Goal: Transaction & Acquisition: Purchase product/service

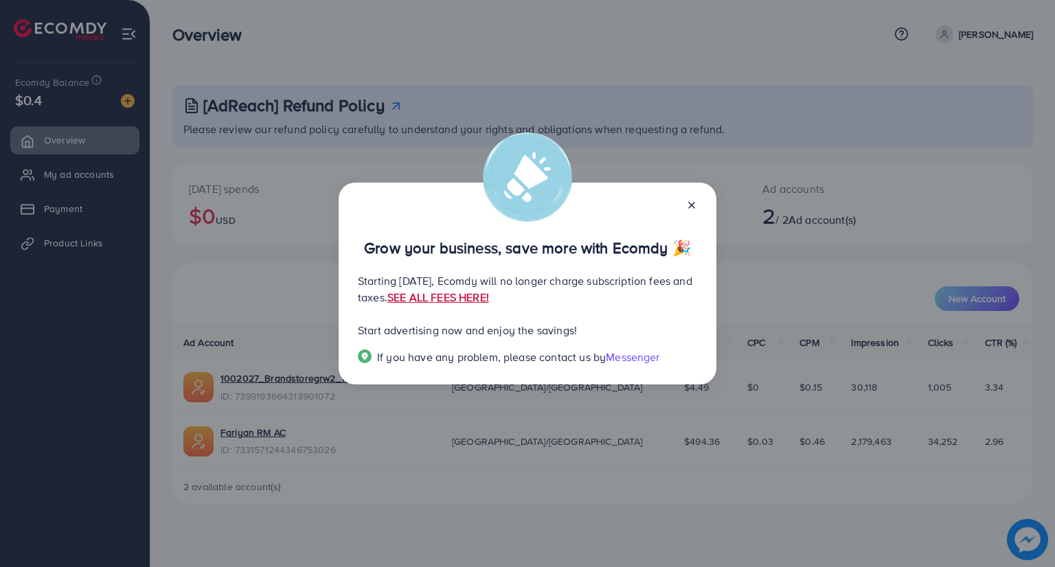
click at [489, 299] on link "SEE ALL FEES HERE!" at bounding box center [438, 297] width 102 height 15
click at [697, 208] on div "Grow your business, save more with Ecomdy 🎉 Starting September 29, 2025, Ecomdy…" at bounding box center [528, 284] width 378 height 202
click at [692, 209] on icon at bounding box center [691, 205] width 11 height 11
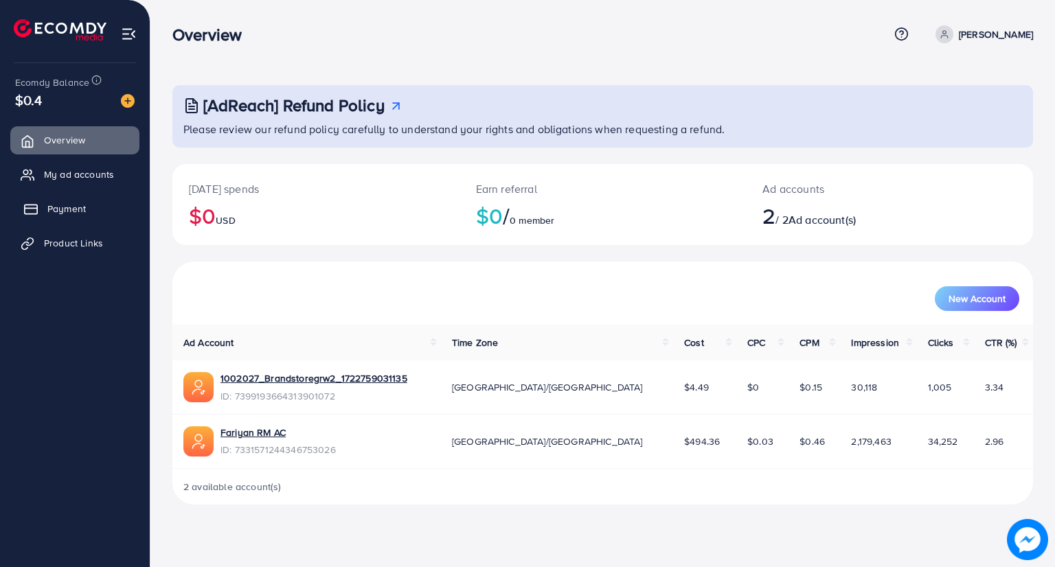
click at [91, 199] on link "Payment" at bounding box center [74, 208] width 129 height 27
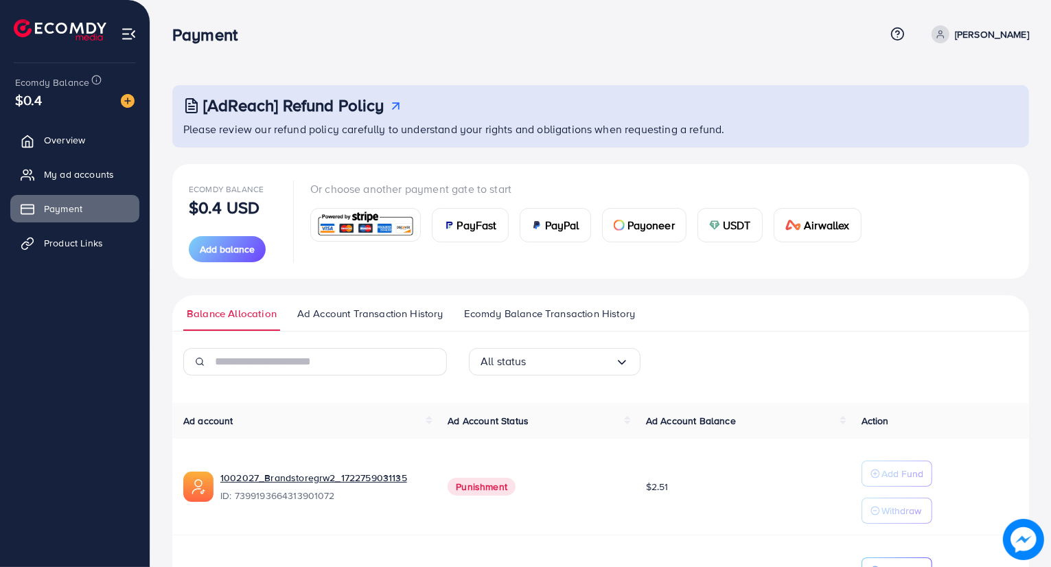
click at [492, 236] on div "PayFast" at bounding box center [471, 225] width 76 height 33
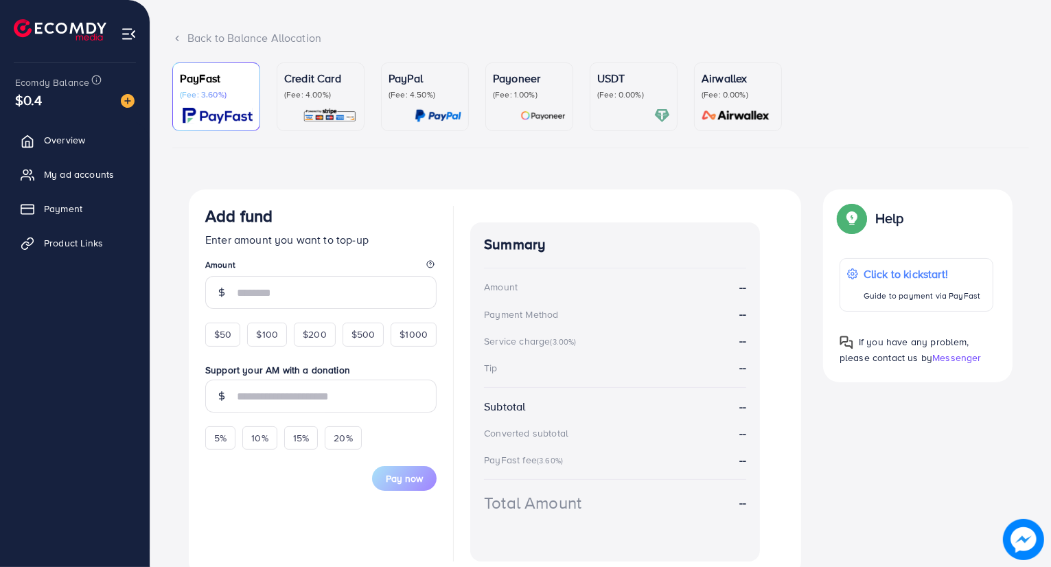
scroll to position [132, 0]
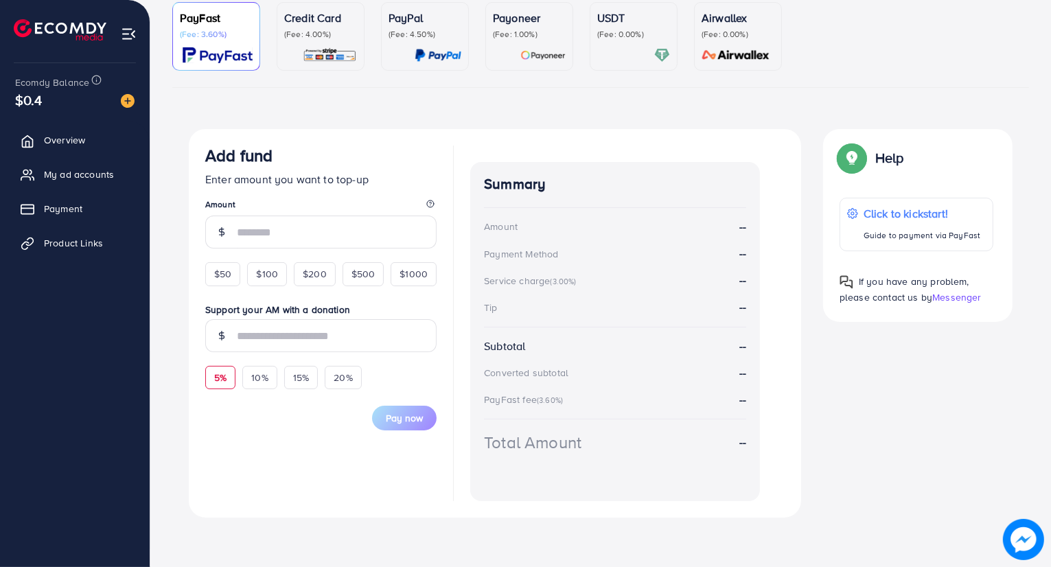
click at [217, 382] on span "5%" at bounding box center [220, 378] width 12 height 14
type input "*"
click at [233, 273] on div "$50" at bounding box center [222, 273] width 35 height 23
type input "**"
type input "***"
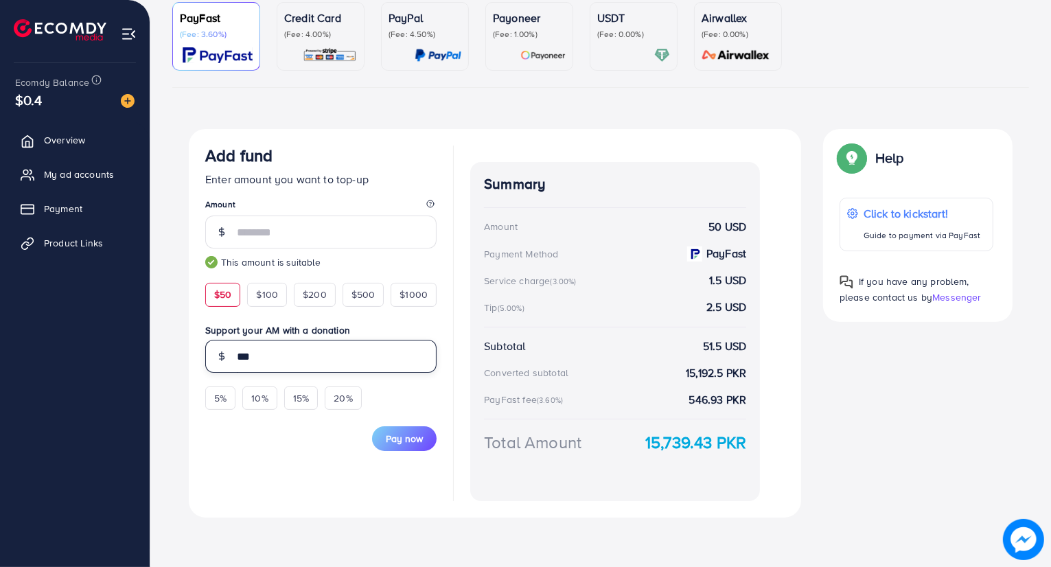
drag, startPoint x: 264, startPoint y: 358, endPoint x: 220, endPoint y: 353, distance: 43.5
click at [220, 353] on div "***" at bounding box center [320, 356] width 231 height 33
click at [166, 367] on div "PayFast (Fee: 3.60%) Credit Card (Fee: 4.00%) PayPal (Fee: 4.50%) Payoneer (Fee…" at bounding box center [600, 273] width 879 height 543
drag, startPoint x: 631, startPoint y: 440, endPoint x: 836, endPoint y: 473, distance: 207.3
click at [836, 473] on div "Add fund Enter amount you want to top-up Amount ** This amount is suitable $50 …" at bounding box center [601, 323] width 846 height 389
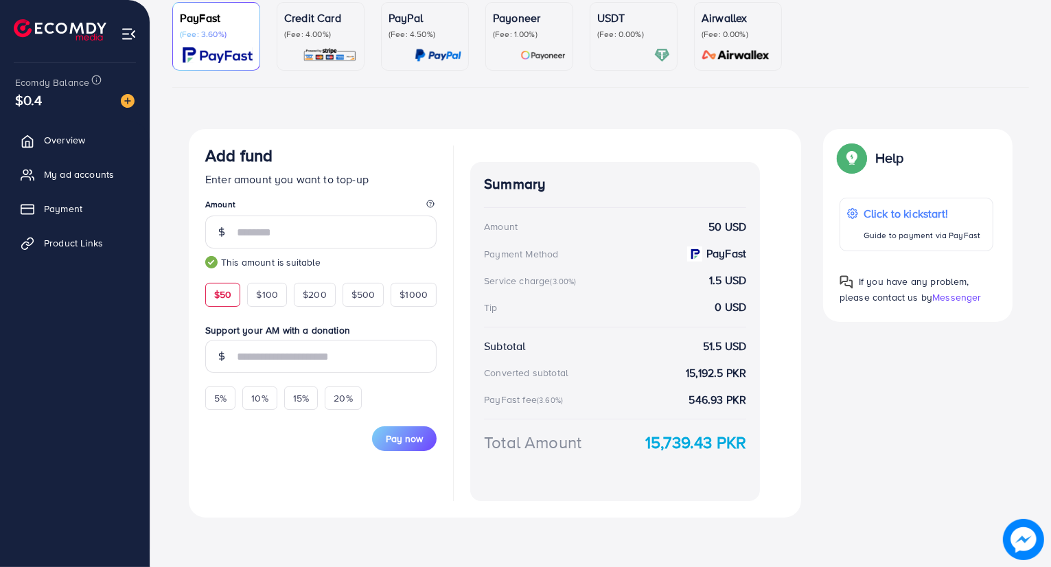
click at [308, 54] on img at bounding box center [330, 55] width 54 height 16
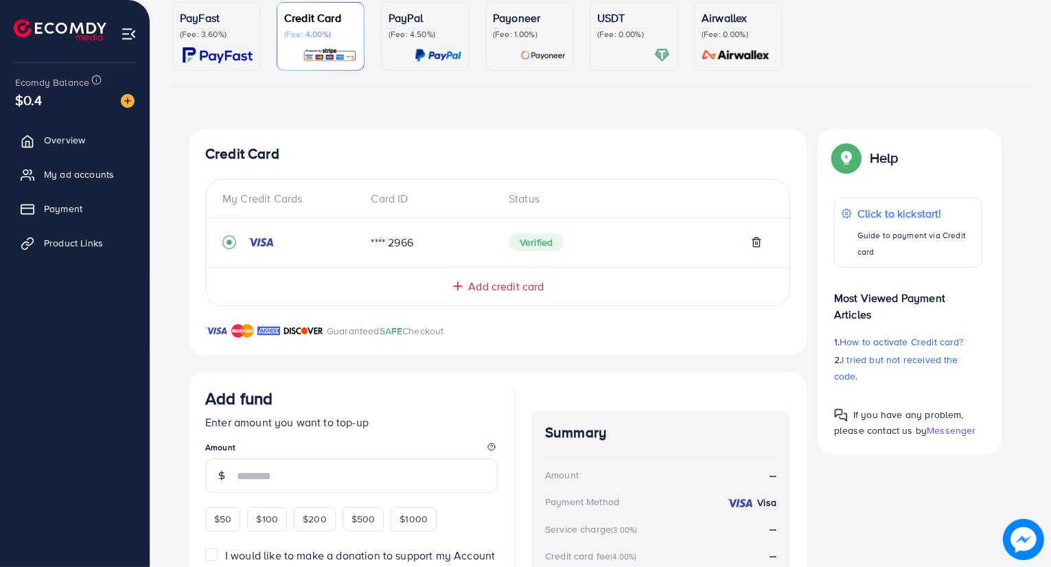
scroll to position [260, 0]
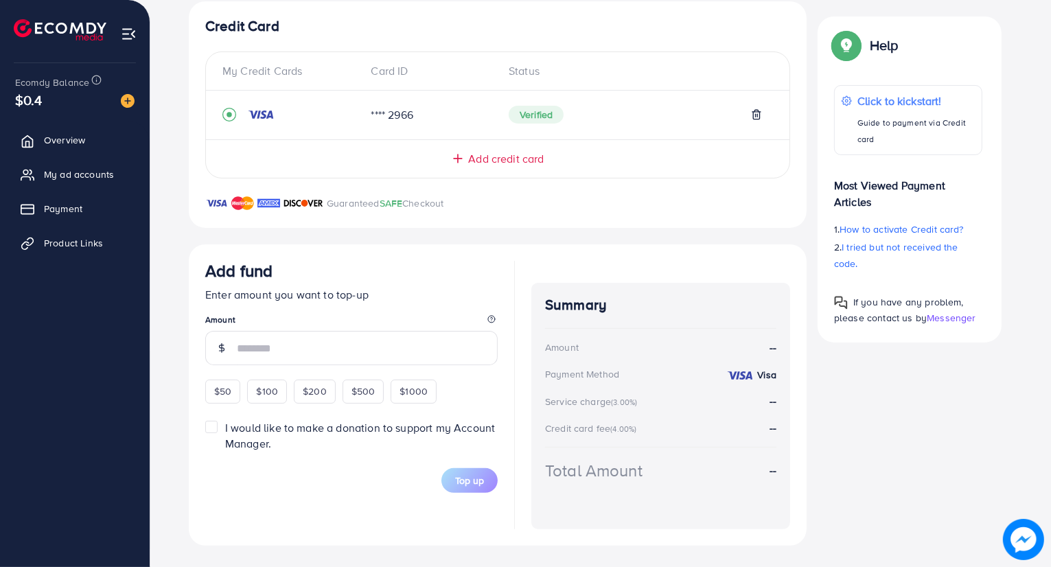
drag, startPoint x: 379, startPoint y: 123, endPoint x: 429, endPoint y: 115, distance: 50.8
click at [426, 115] on div "**** 2966 Verified" at bounding box center [497, 115] width 551 height 27
click at [218, 387] on span "$50" at bounding box center [222, 392] width 17 height 14
type input "**"
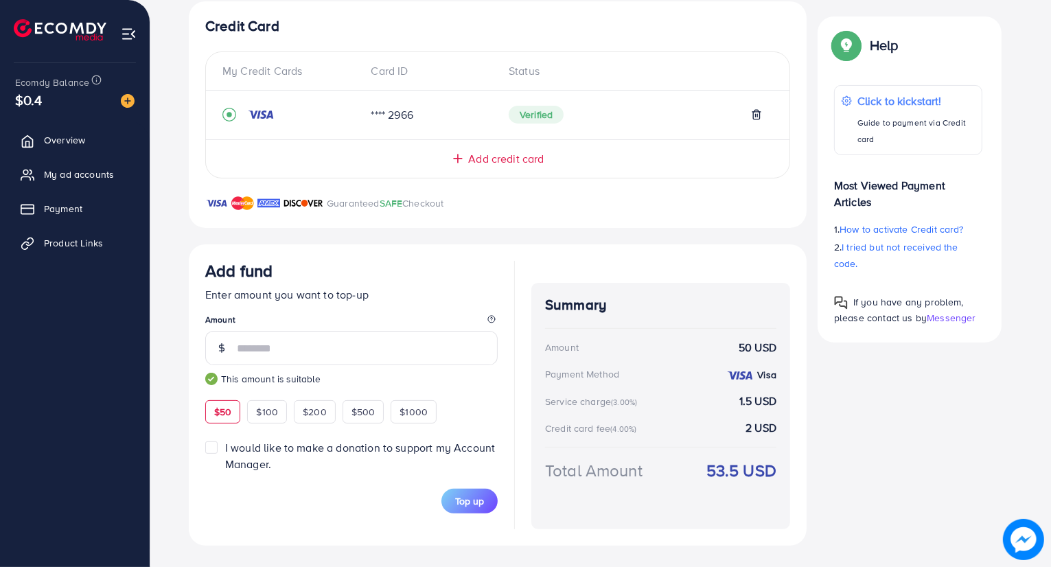
drag, startPoint x: 702, startPoint y: 468, endPoint x: 779, endPoint y: 476, distance: 77.3
click at [779, 476] on div "Summary Amount 50 USD Payment Method Visa Service charge (3.00%) 1.5 USD Credit…" at bounding box center [660, 406] width 259 height 247
drag, startPoint x: 729, startPoint y: 396, endPoint x: 786, endPoint y: 390, distance: 57.3
click at [786, 390] on div "Summary Amount 50 USD Payment Method Visa Service charge (3.00%) 1.5 USD Credit…" at bounding box center [660, 406] width 259 height 247
drag, startPoint x: 749, startPoint y: 420, endPoint x: 778, endPoint y: 422, distance: 29.0
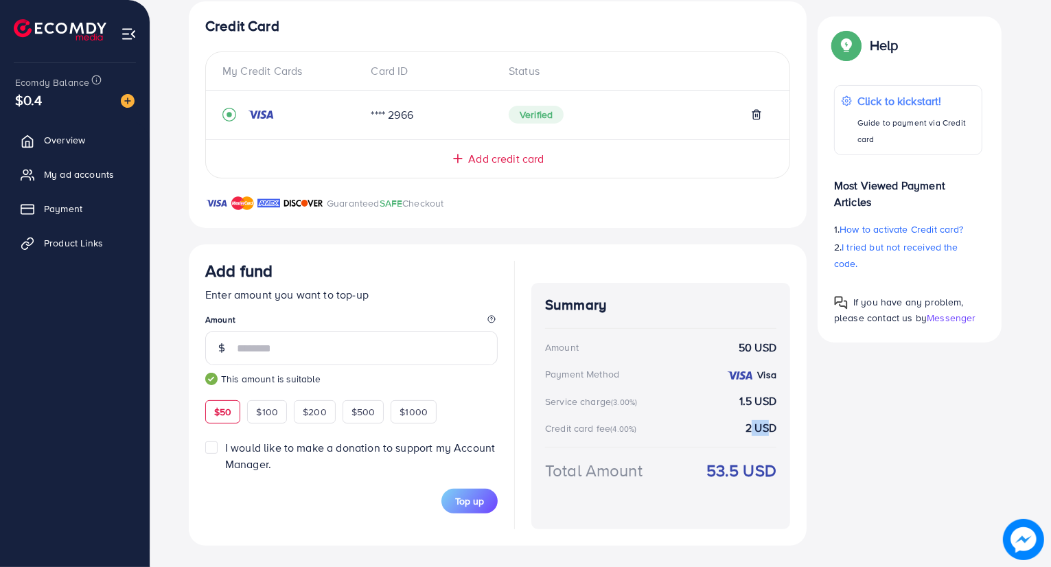
click at [775, 422] on strong "2 USD" at bounding box center [761, 428] width 31 height 16
click at [783, 422] on div "Summary Amount 50 USD Payment Method Visa Service charge (3.00%) 1.5 USD Credit…" at bounding box center [660, 406] width 259 height 247
drag, startPoint x: 702, startPoint y: 467, endPoint x: 780, endPoint y: 462, distance: 78.4
click at [780, 462] on div "Summary Amount 50 USD Payment Method Visa Service charge (3.00%) 1.5 USD Credit…" at bounding box center [660, 406] width 259 height 247
click at [742, 241] on div "Credit Card My Credit Cards Card ID Status **** 2966 Verified Add credit card G…" at bounding box center [498, 273] width 618 height 545
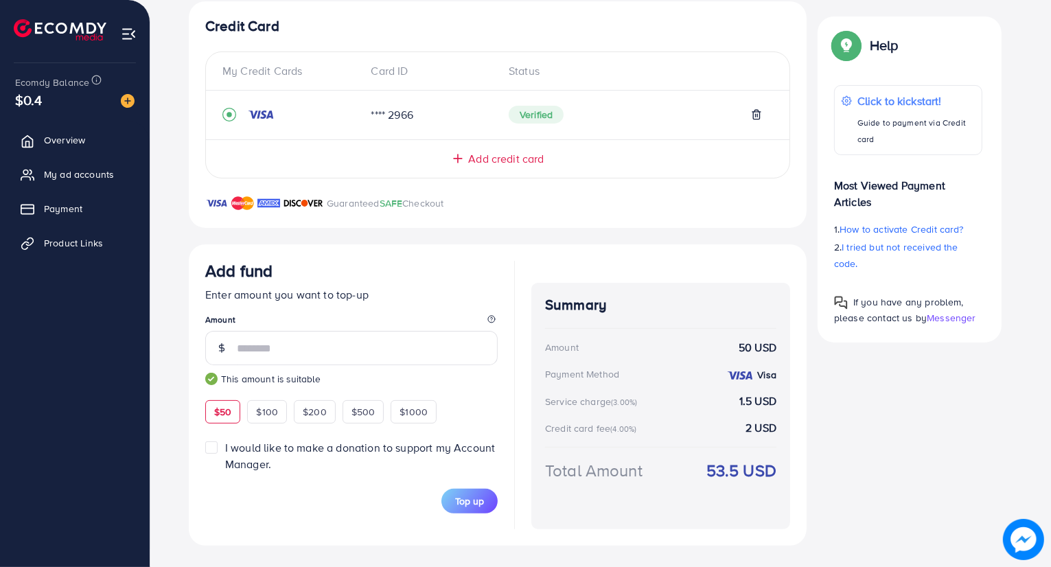
drag, startPoint x: 720, startPoint y: 341, endPoint x: 792, endPoint y: 376, distance: 80.2
click at [788, 347] on div "Summary Amount 50 USD Payment Method Visa Service charge (3.00%) 1.5 USD Credit…" at bounding box center [660, 406] width 259 height 247
click at [790, 391] on div "Summary Amount 50 USD Payment Method Visa Service charge (3.00%) 1.5 USD Credit…" at bounding box center [660, 406] width 259 height 247
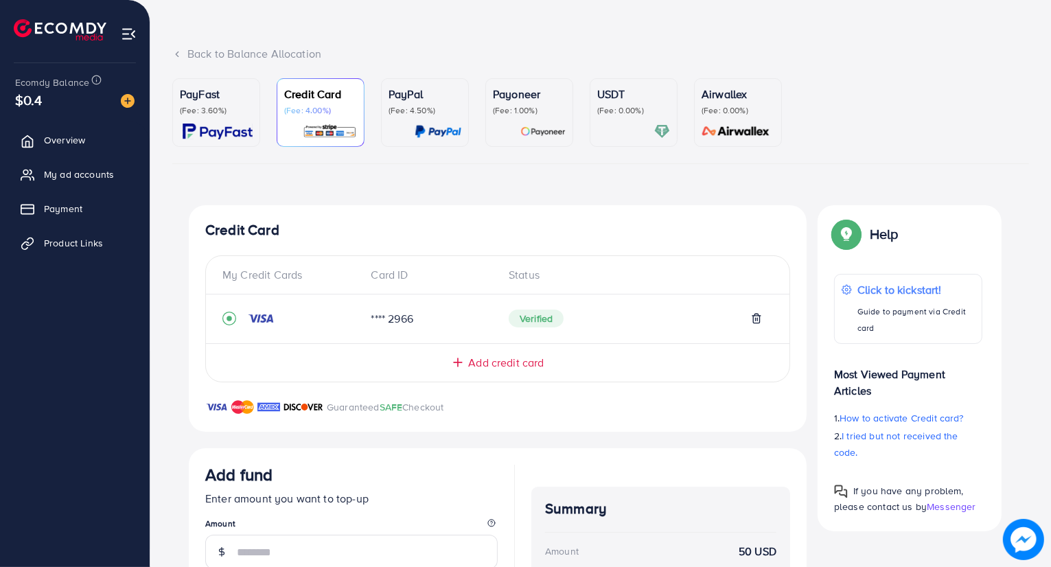
scroll to position [54, 0]
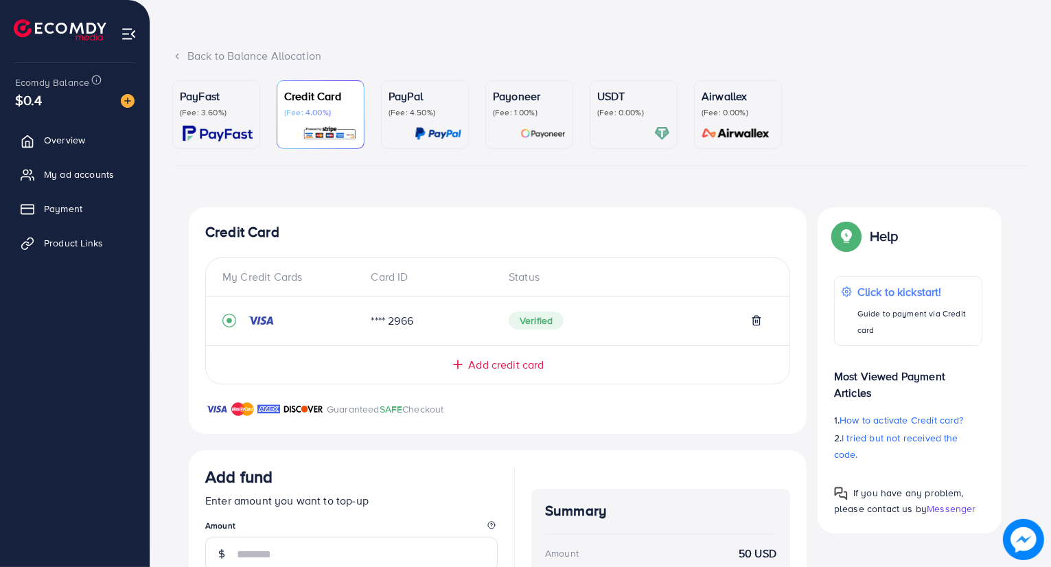
click at [505, 359] on span "Add credit card" at bounding box center [506, 365] width 76 height 16
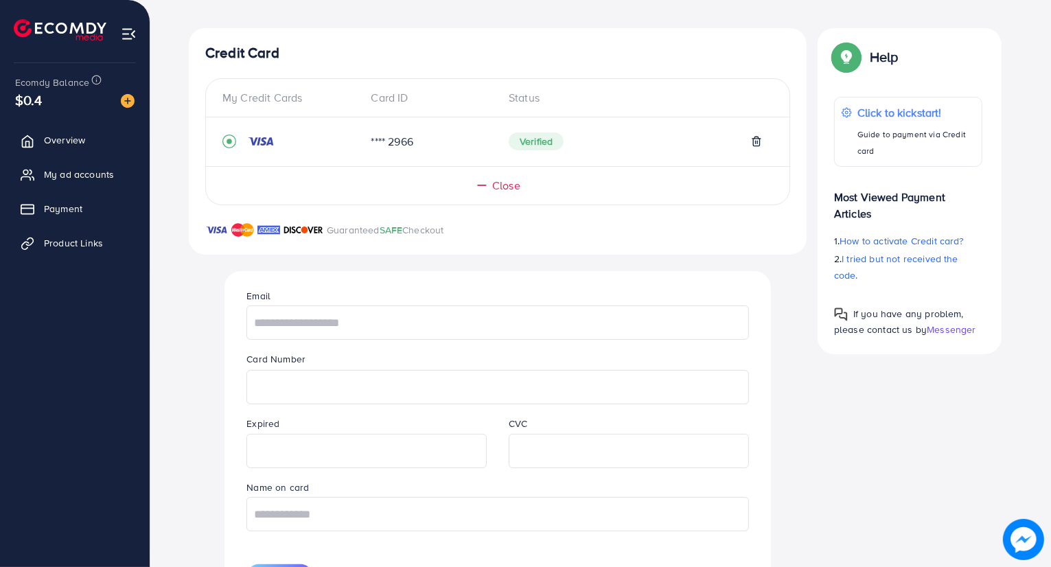
scroll to position [328, 0]
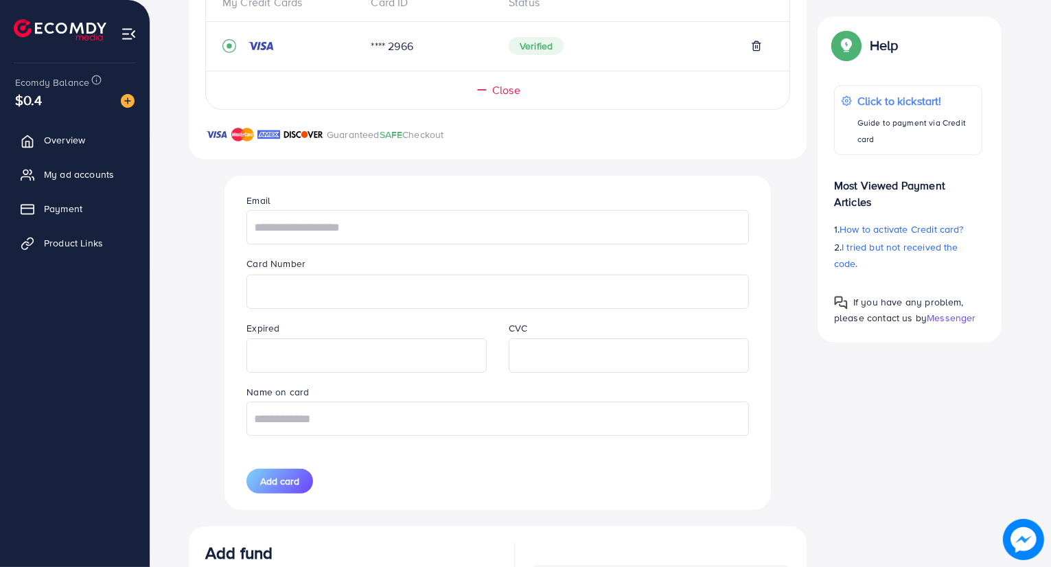
click at [336, 224] on input "text" at bounding box center [498, 227] width 502 height 34
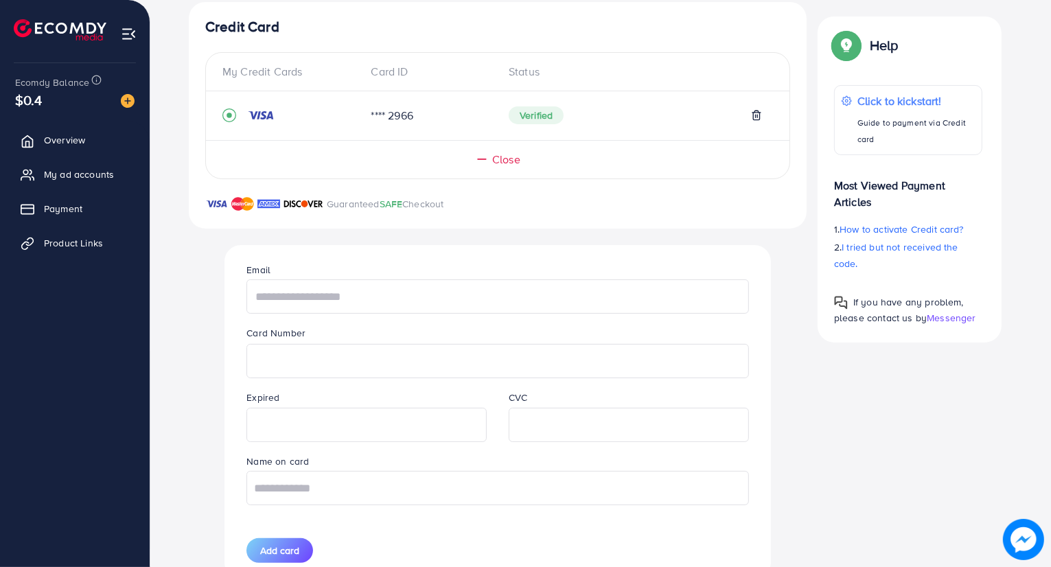
scroll to position [275, 0]
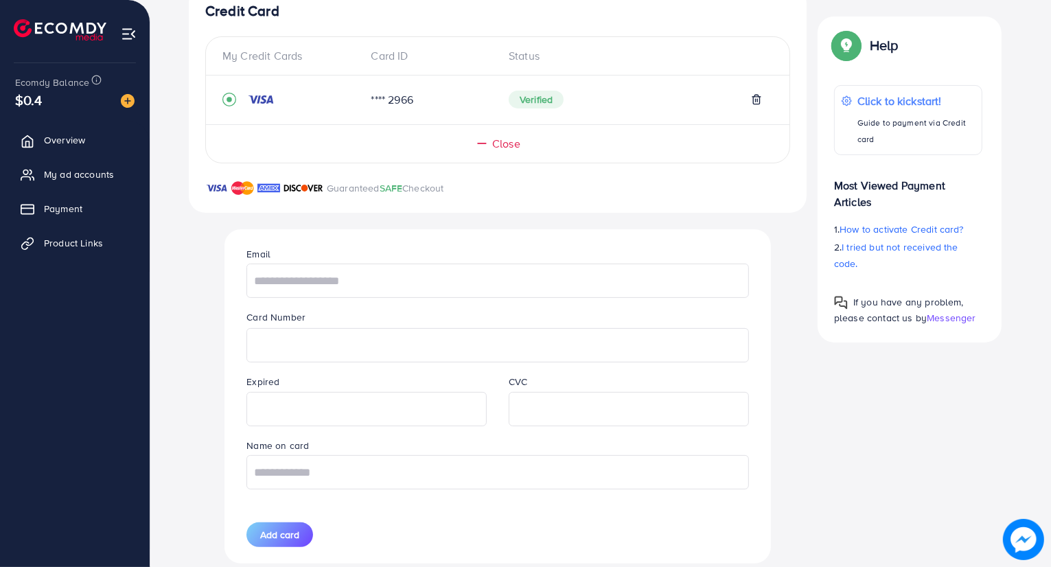
click at [189, 413] on div "Credit Card My Credit Cards Card ID Status **** 2966 Verified Close Guaranteed …" at bounding box center [498, 433] width 618 height 895
click at [474, 482] on input "text" at bounding box center [498, 472] width 502 height 34
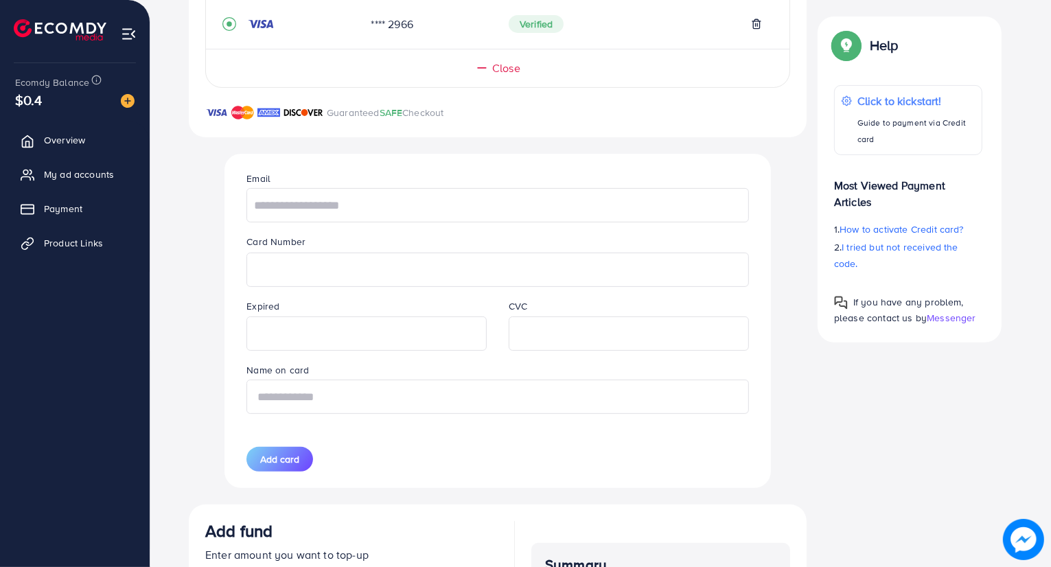
scroll to position [200, 0]
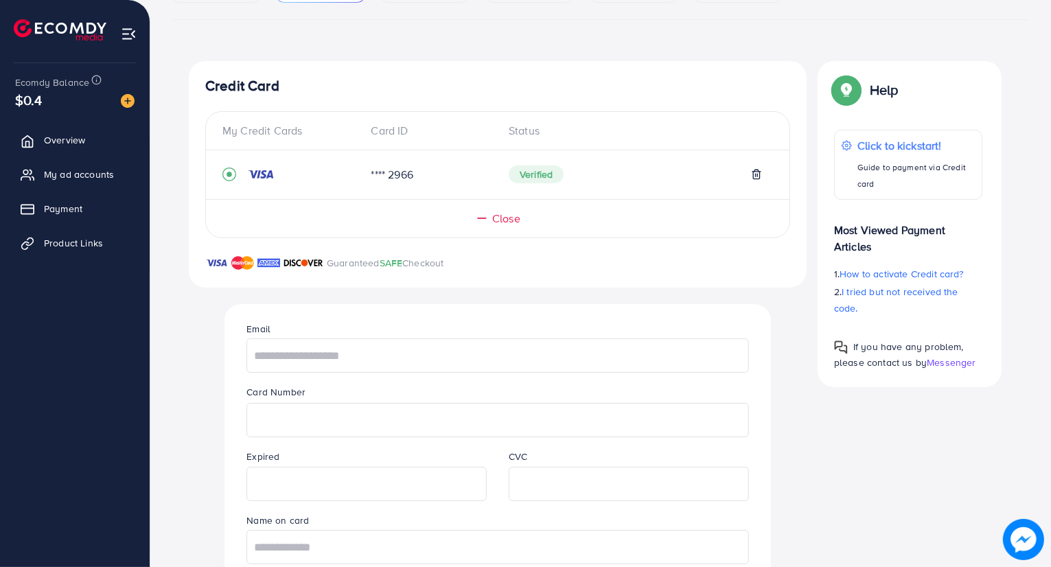
click at [538, 169] on span "Verified" at bounding box center [536, 174] width 55 height 18
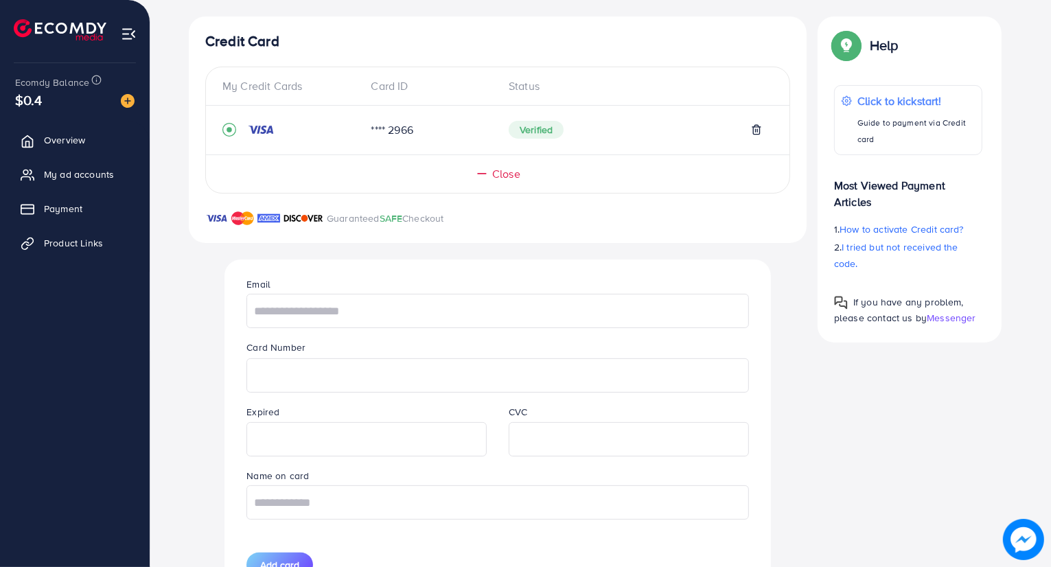
scroll to position [268, 0]
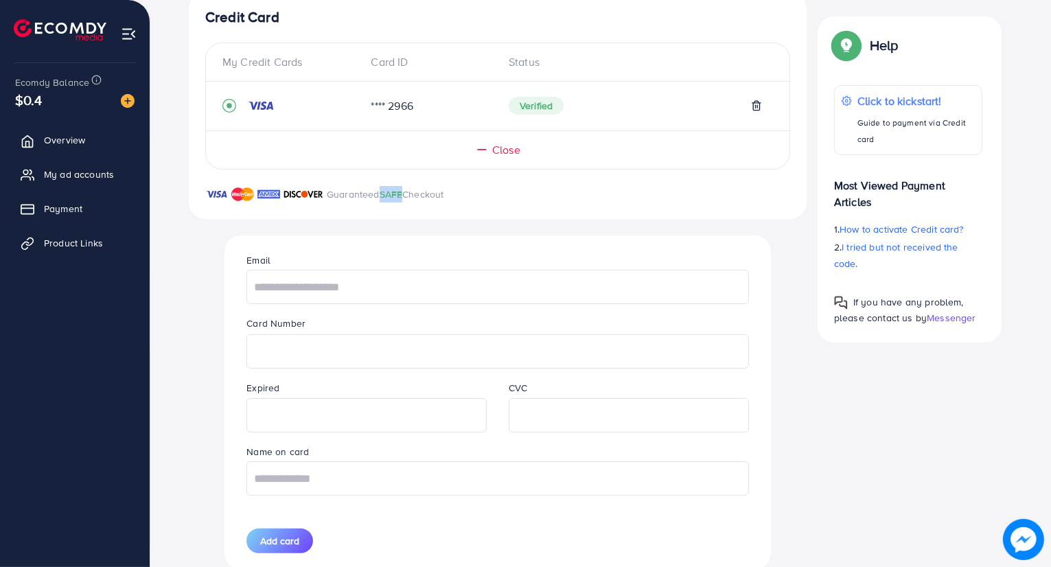
drag, startPoint x: 382, startPoint y: 192, endPoint x: 404, endPoint y: 190, distance: 22.0
click at [403, 190] on span "SAFE" at bounding box center [391, 194] width 23 height 14
click at [442, 231] on div "Credit Card My Credit Cards Card ID Status **** 2966 Verified Close Guaranteed …" at bounding box center [498, 439] width 618 height 895
click at [337, 262] on div "Email" at bounding box center [498, 278] width 524 height 52
click at [330, 277] on input "text" at bounding box center [498, 287] width 502 height 34
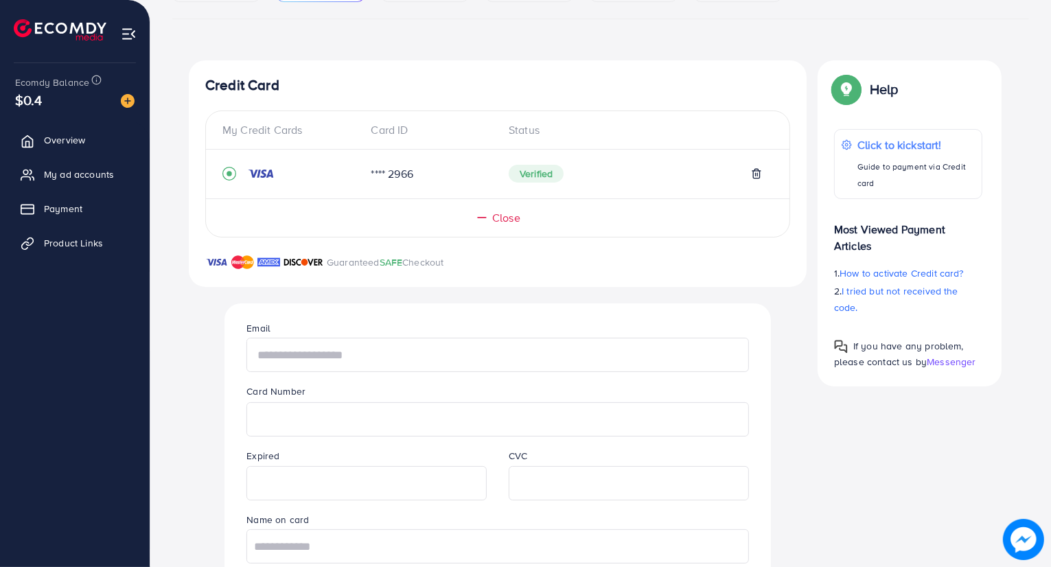
scroll to position [200, 0]
click at [65, 171] on span "My ad accounts" at bounding box center [82, 175] width 70 height 14
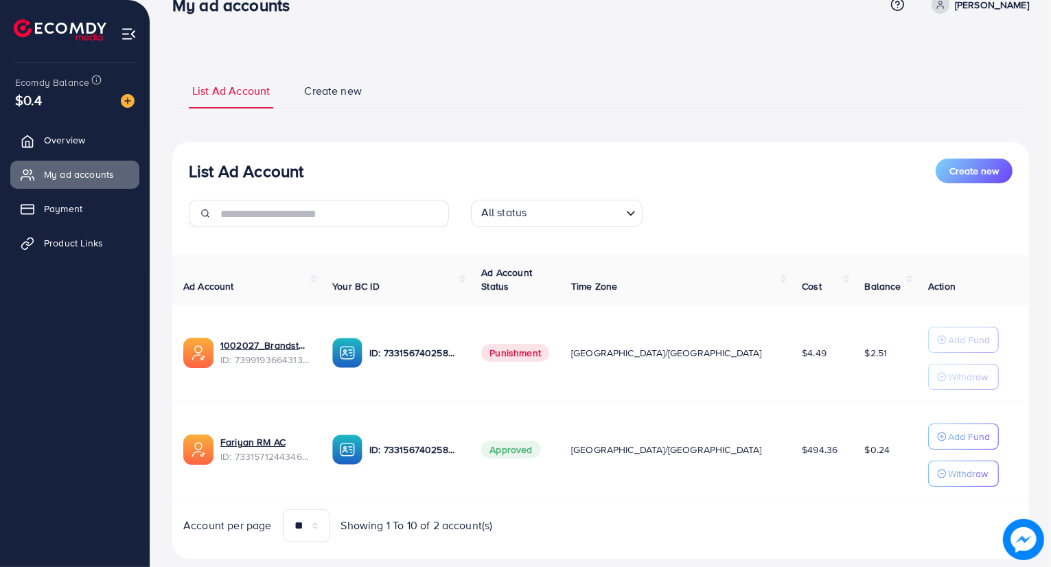
scroll to position [58, 0]
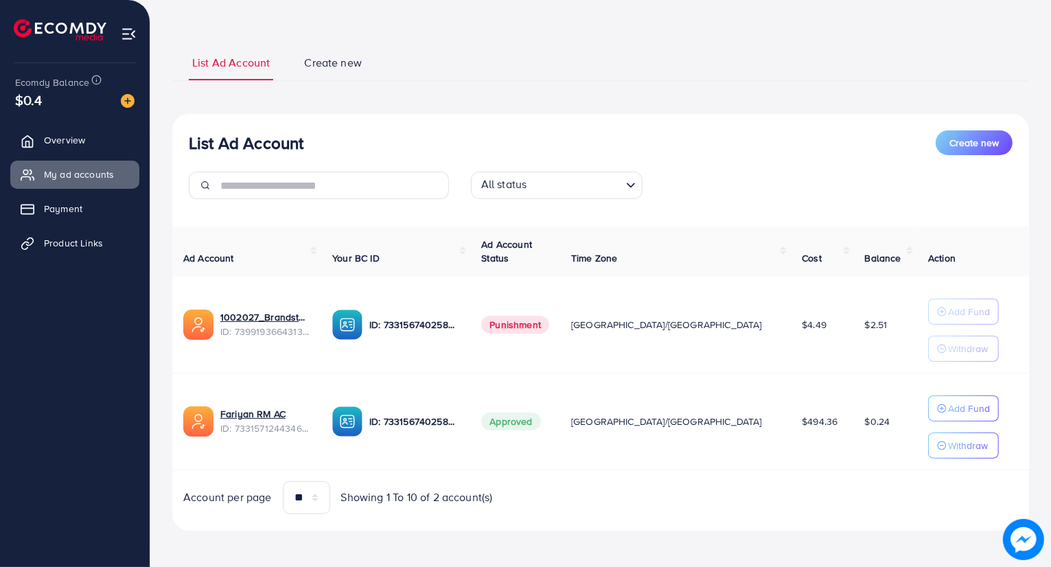
drag, startPoint x: 812, startPoint y: 422, endPoint x: 871, endPoint y: 415, distance: 58.7
click at [871, 415] on td "$0.24" at bounding box center [885, 421] width 63 height 97
click at [948, 404] on p "Add Fund" at bounding box center [969, 408] width 42 height 16
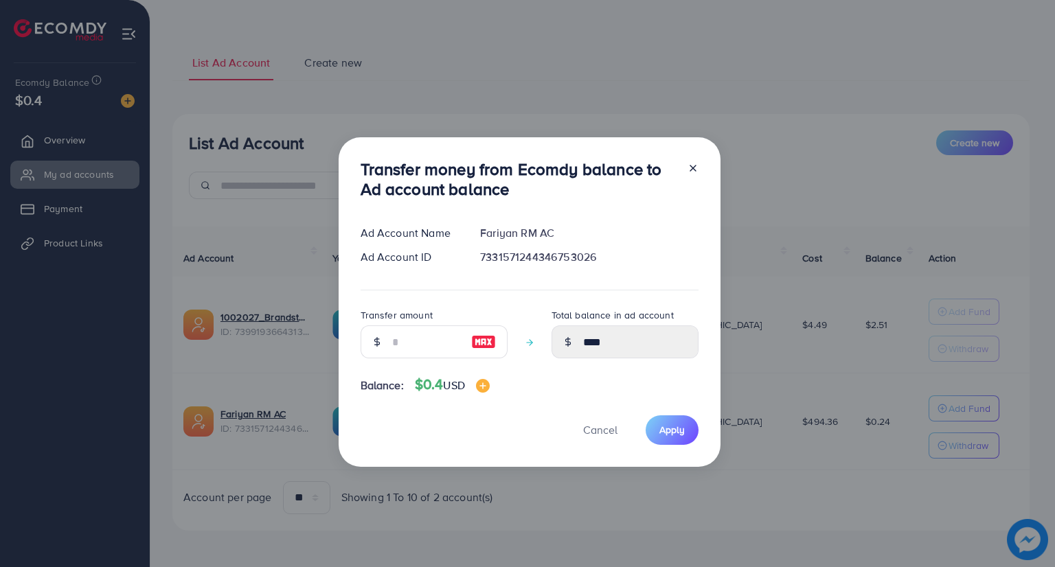
click at [472, 339] on img at bounding box center [483, 342] width 25 height 16
type input "*"
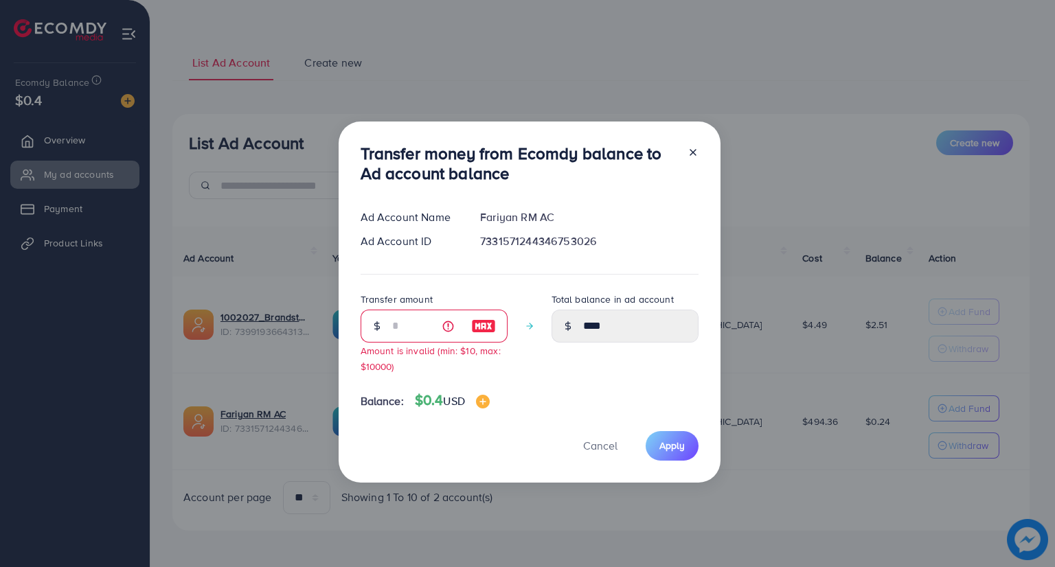
drag, startPoint x: 407, startPoint y: 396, endPoint x: 440, endPoint y: 396, distance: 33.6
click at [440, 396] on div "Balance: $0.4 USD" at bounding box center [530, 403] width 338 height 23
click at [496, 435] on div "Cancel Apply" at bounding box center [530, 446] width 338 height 30
click at [531, 321] on div "Transfer amount * Amount is invalid (min: $10, max: $10000) Total balance in ad…" at bounding box center [530, 338] width 338 height 94
click at [604, 453] on span "Cancel" at bounding box center [600, 445] width 34 height 15
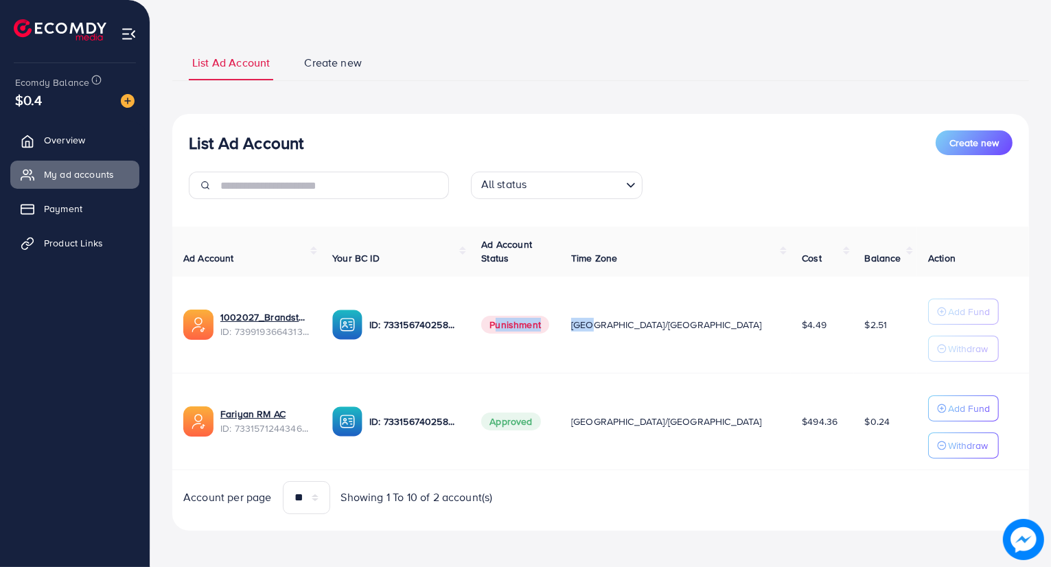
drag, startPoint x: 616, startPoint y: 312, endPoint x: 668, endPoint y: 314, distance: 52.2
click at [667, 313] on tr "1002027_Brandstoregrw2_1722759031135 ID: 7399193664313901072 ID: 73315674025866…" at bounding box center [600, 325] width 857 height 97
click at [713, 356] on td "Asia/Karachi" at bounding box center [675, 325] width 231 height 97
click at [56, 237] on span "Product Links" at bounding box center [76, 243] width 59 height 14
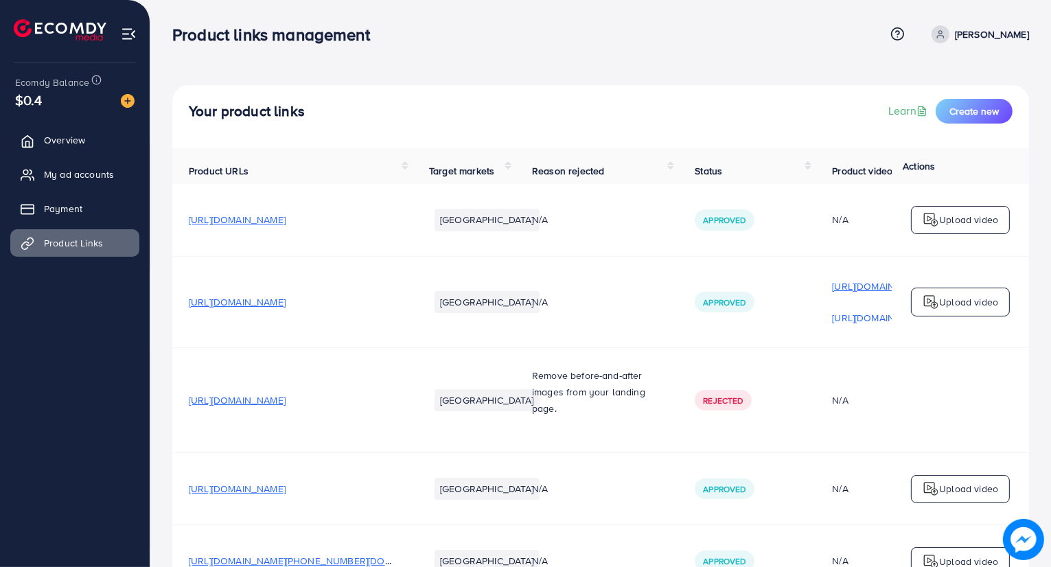
click at [874, 290] on p "[URL][DOMAIN_NAME]" at bounding box center [880, 286] width 97 height 16
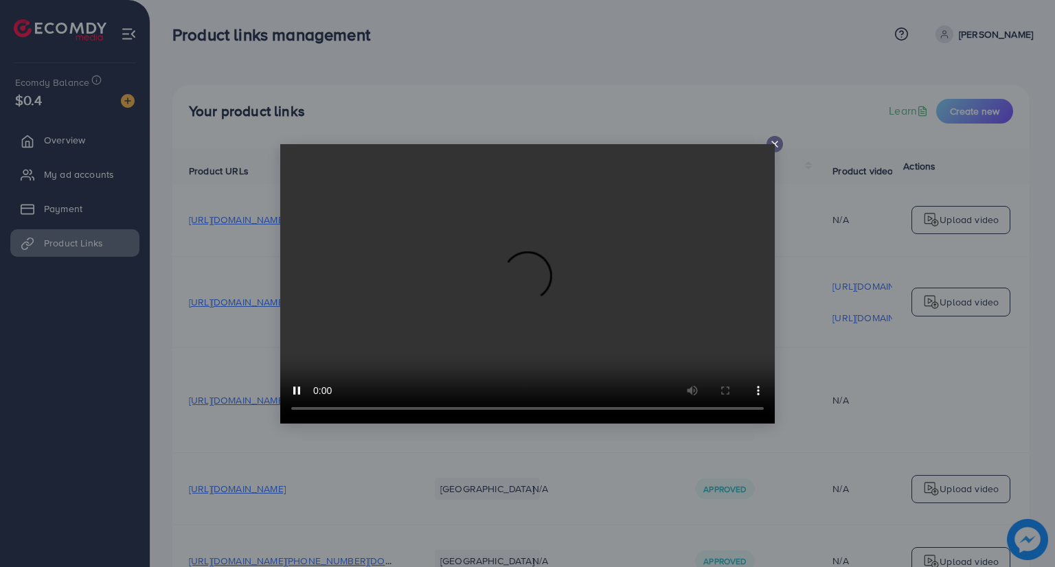
click at [777, 144] on icon at bounding box center [774, 144] width 11 height 11
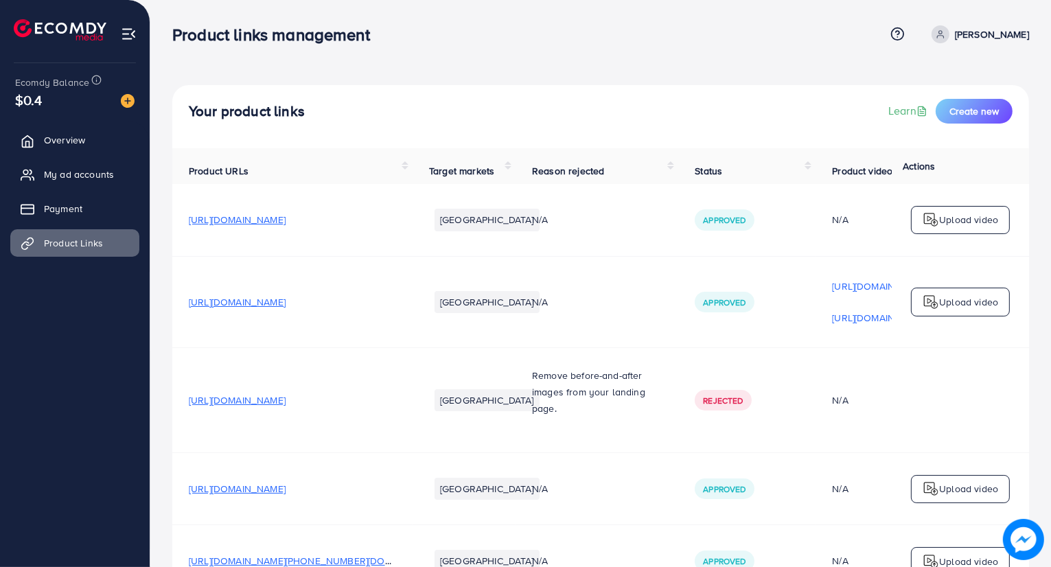
click at [862, 328] on div "[URL][DOMAIN_NAME]" at bounding box center [880, 318] width 97 height 21
click at [862, 313] on div "[URL][DOMAIN_NAME]" at bounding box center [880, 318] width 97 height 21
click at [860, 319] on p "[URL][DOMAIN_NAME]" at bounding box center [880, 318] width 97 height 16
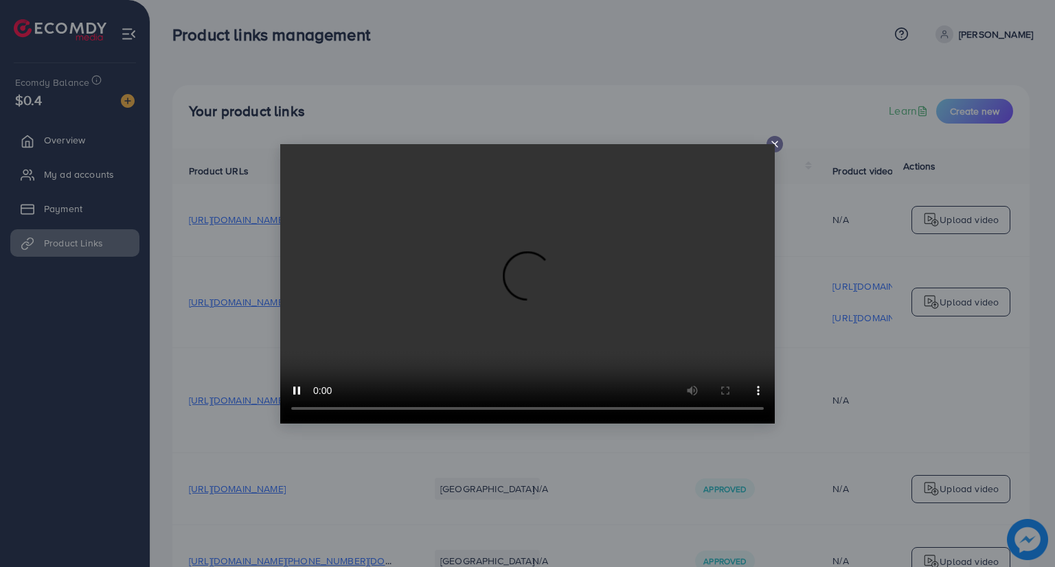
click at [774, 145] on video at bounding box center [527, 283] width 494 height 279
click at [775, 139] on icon at bounding box center [774, 144] width 11 height 11
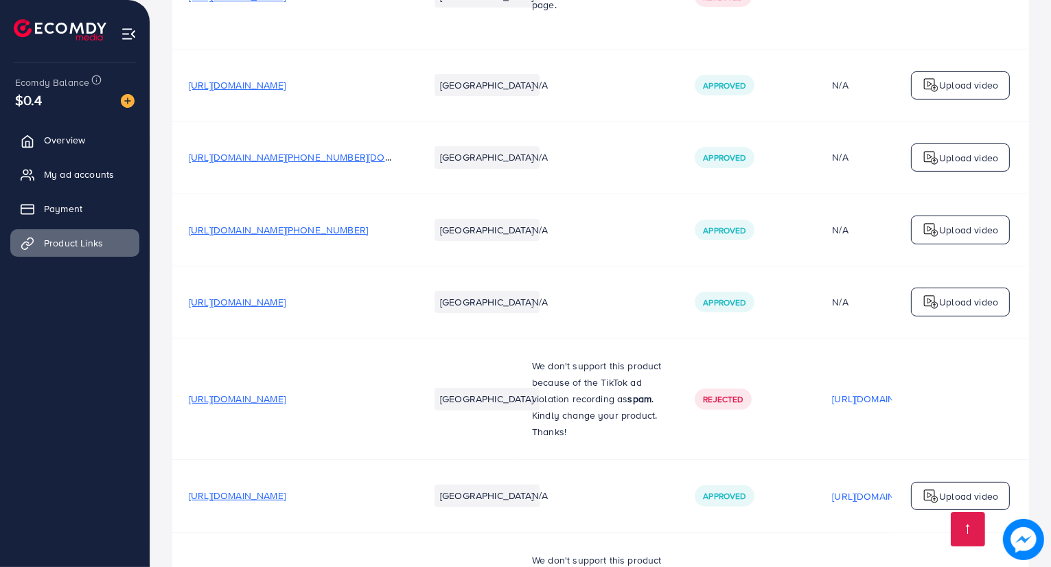
scroll to position [412, 0]
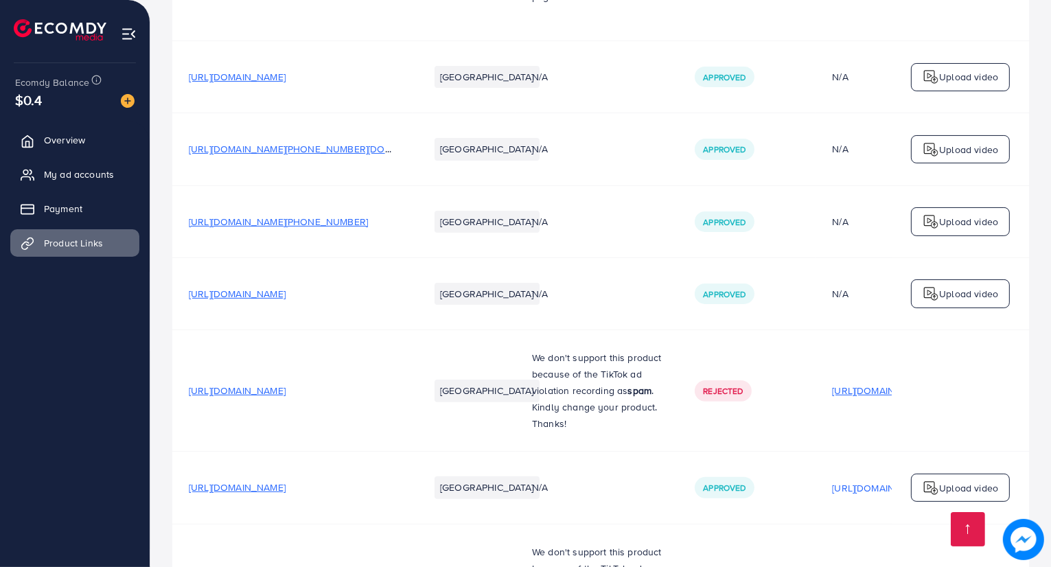
click at [840, 382] on p "[URL][DOMAIN_NAME]" at bounding box center [880, 390] width 97 height 16
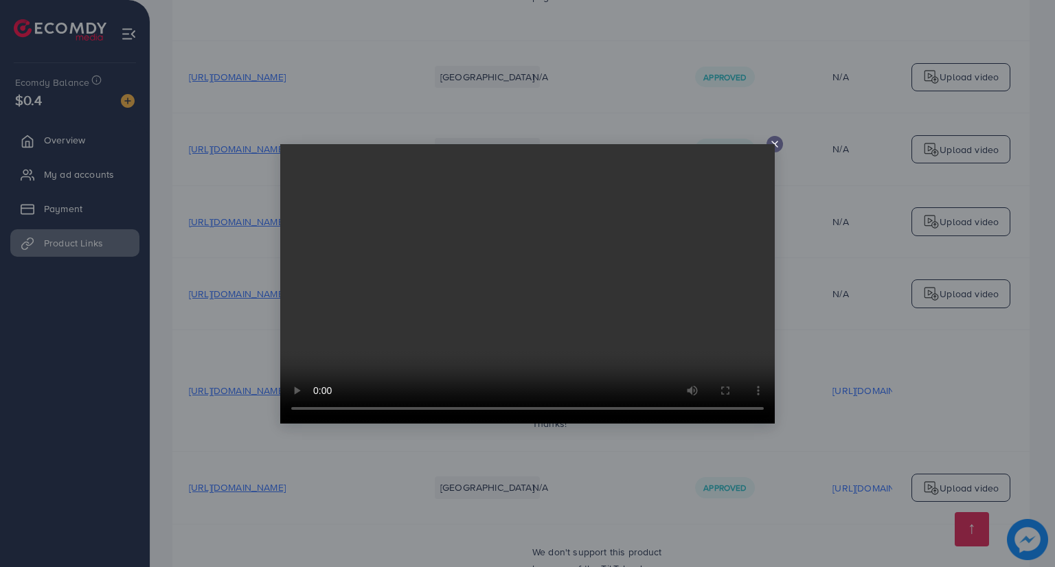
click at [780, 140] on div at bounding box center [774, 144] width 16 height 16
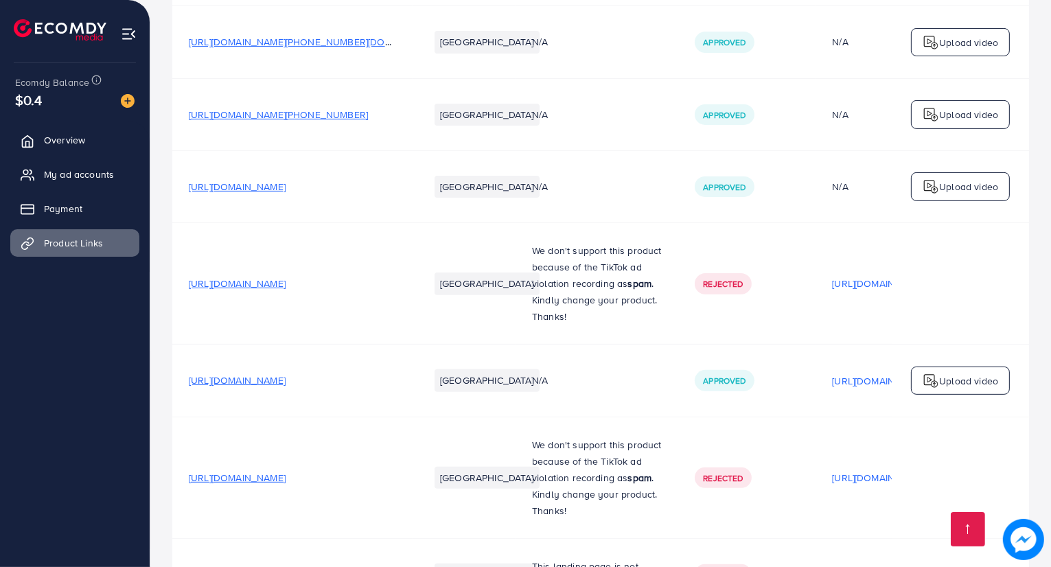
scroll to position [549, 0]
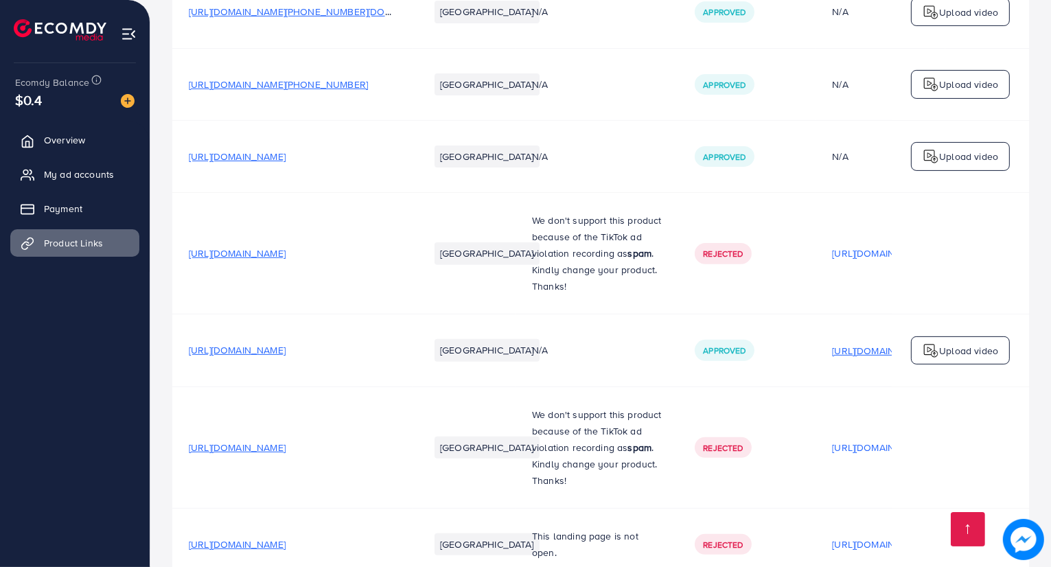
click at [849, 343] on p "[URL][DOMAIN_NAME]" at bounding box center [880, 351] width 97 height 16
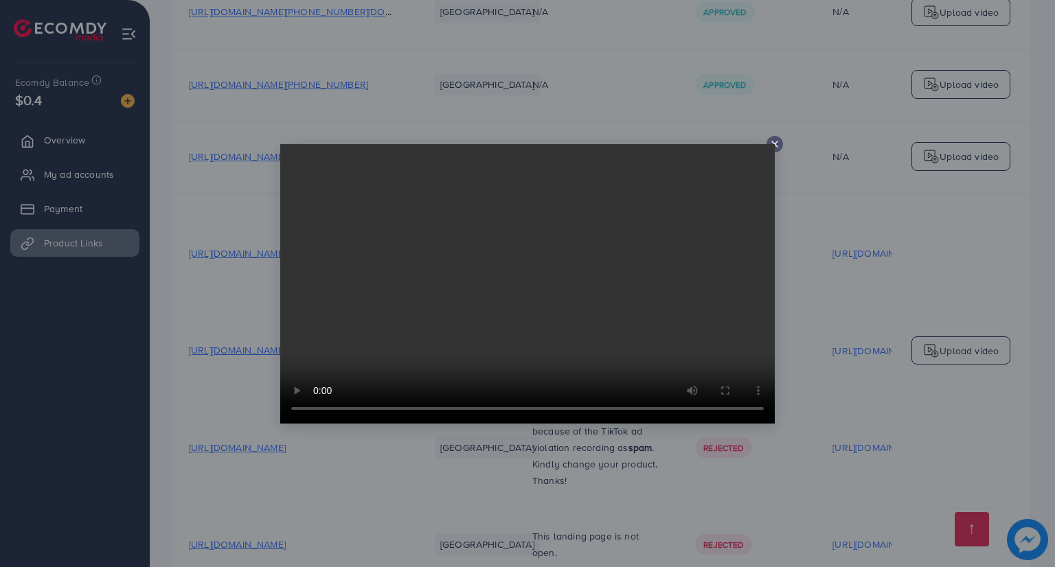
click at [775, 141] on icon at bounding box center [774, 144] width 11 height 11
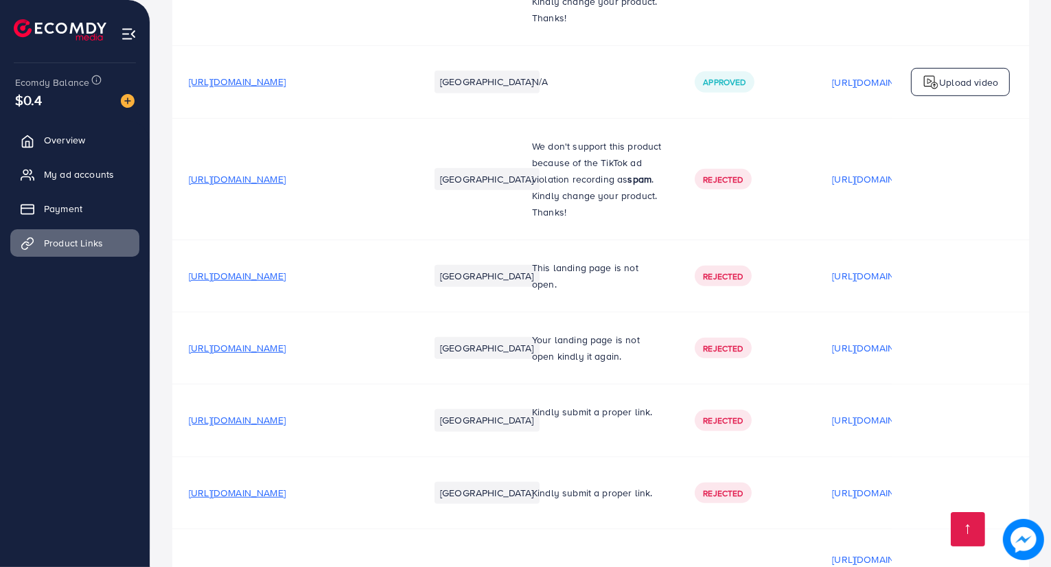
scroll to position [824, 0]
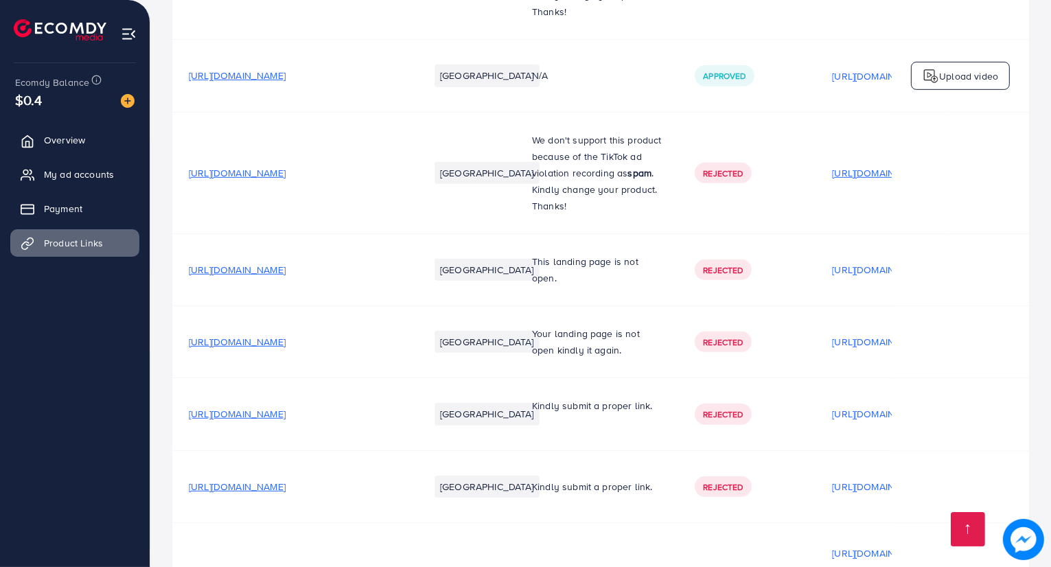
click at [855, 165] on p "[URL][DOMAIN_NAME]" at bounding box center [880, 173] width 97 height 16
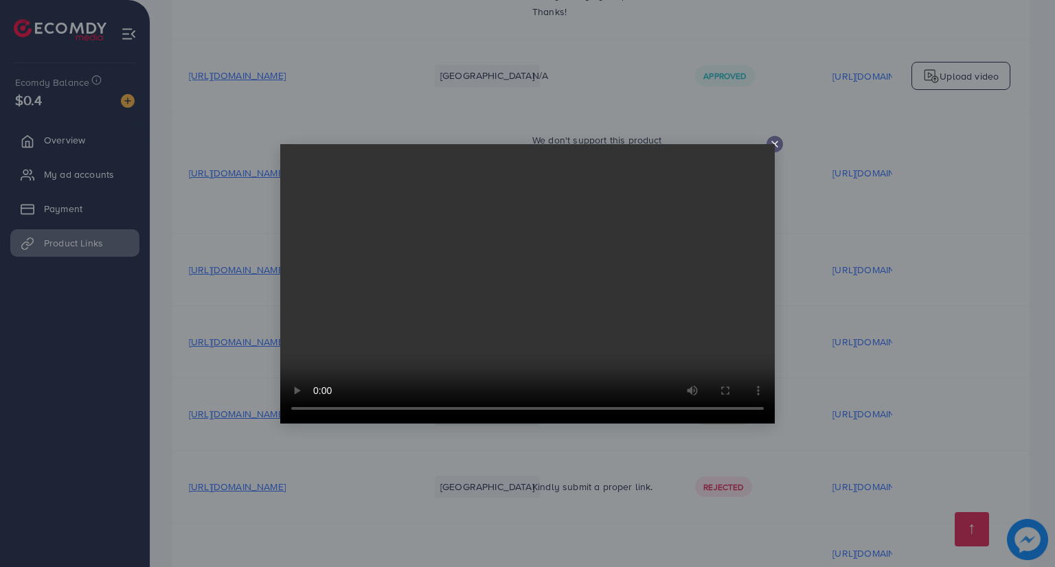
click at [777, 139] on icon at bounding box center [774, 144] width 11 height 11
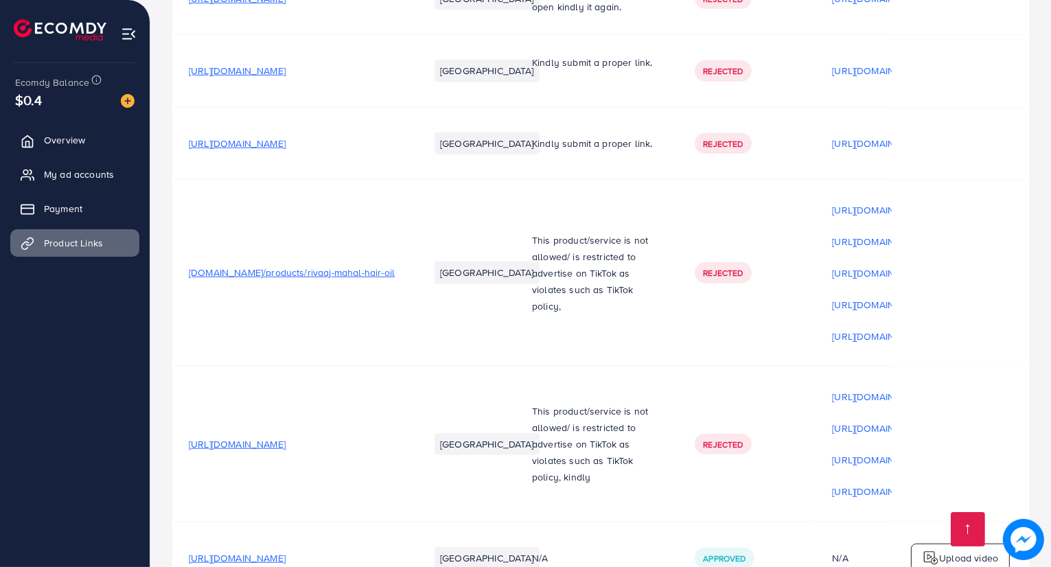
scroll to position [1305, 0]
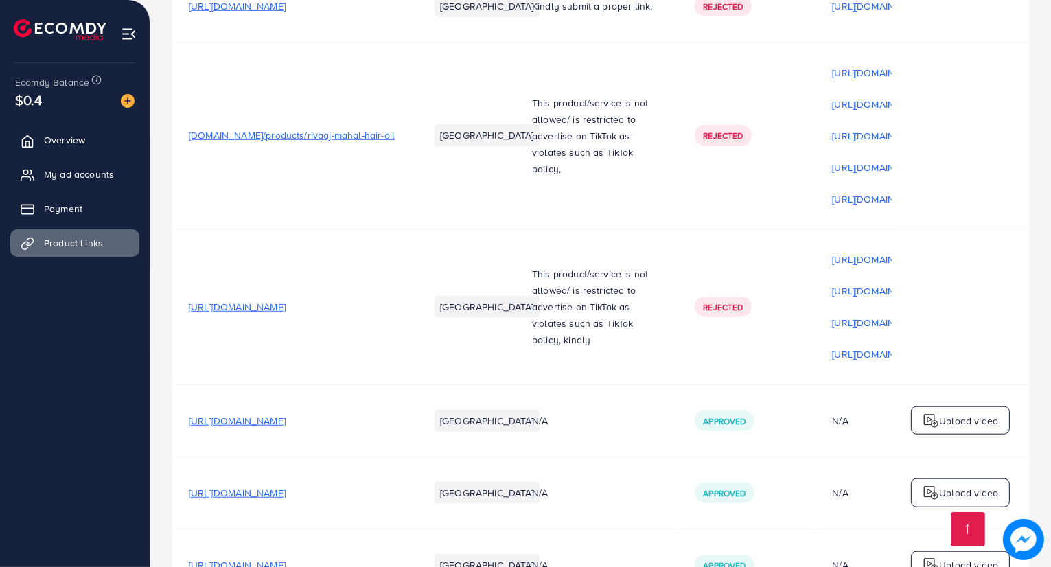
click at [895, 248] on td at bounding box center [960, 306] width 137 height 155
click at [890, 248] on tr "https://transfershop.shop/products/organic-hair-oil-your-ultimate-hair-care-sol…" at bounding box center [696, 306] width 1048 height 155
click at [890, 251] on p "[URL][DOMAIN_NAME]" at bounding box center [880, 259] width 97 height 16
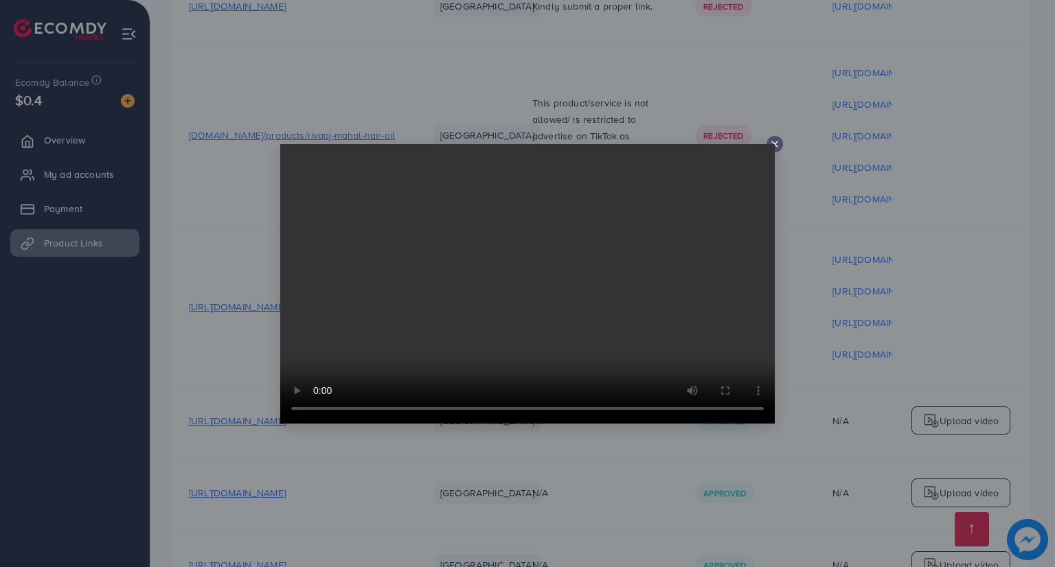
click at [775, 139] on icon at bounding box center [774, 144] width 11 height 11
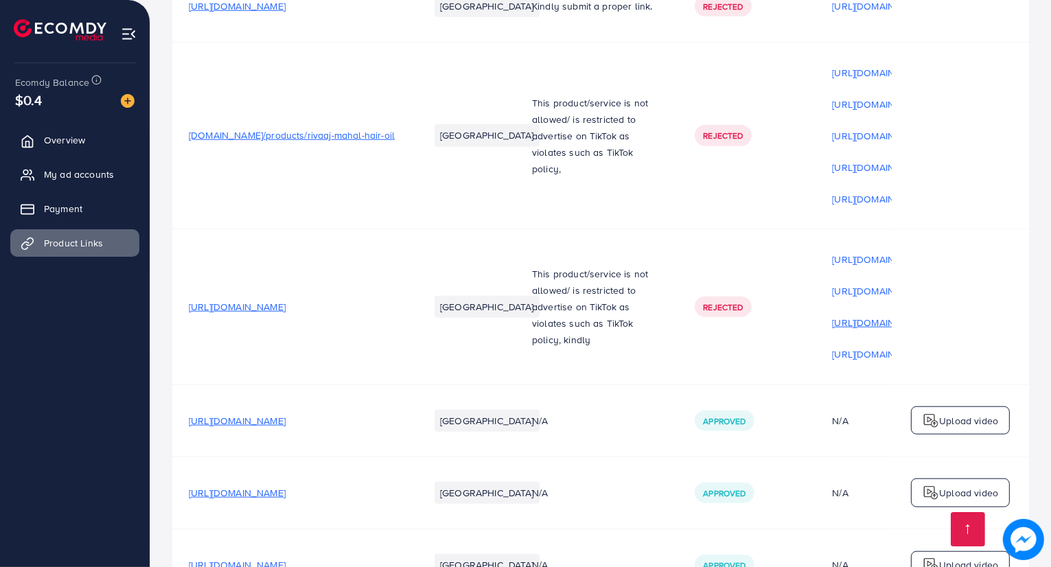
click at [860, 300] on div "https://files.ecomdy.com/videos/8d0f95a8-6e11-494e-8a58-21b9e64c3513-1716962945…" at bounding box center [880, 306] width 97 height 115
click at [856, 315] on p "[URL][DOMAIN_NAME]" at bounding box center [880, 323] width 97 height 16
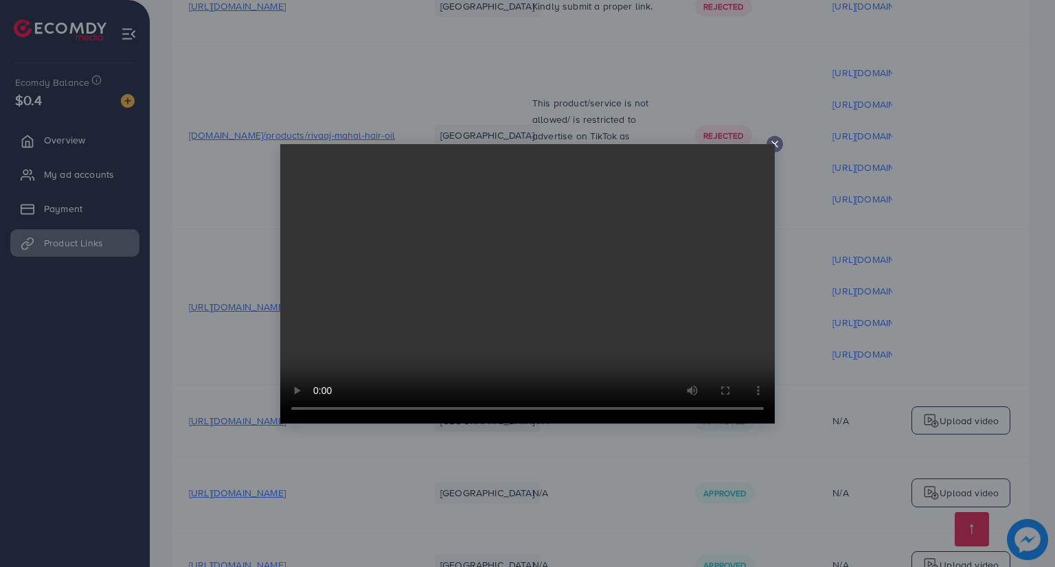
click at [770, 146] on video at bounding box center [527, 283] width 494 height 279
click at [779, 148] on icon at bounding box center [774, 144] width 11 height 11
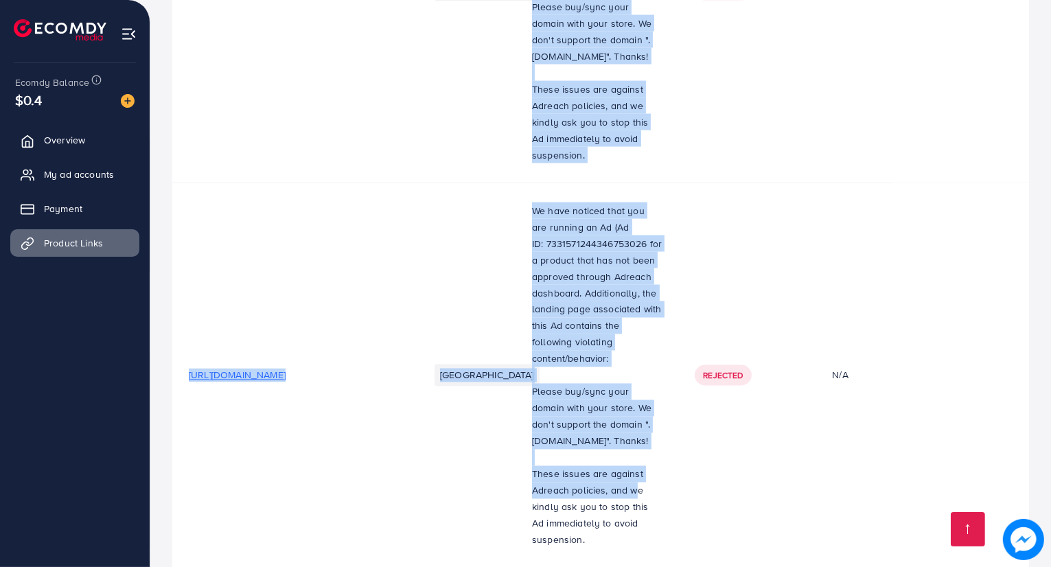
scroll to position [2472, 0]
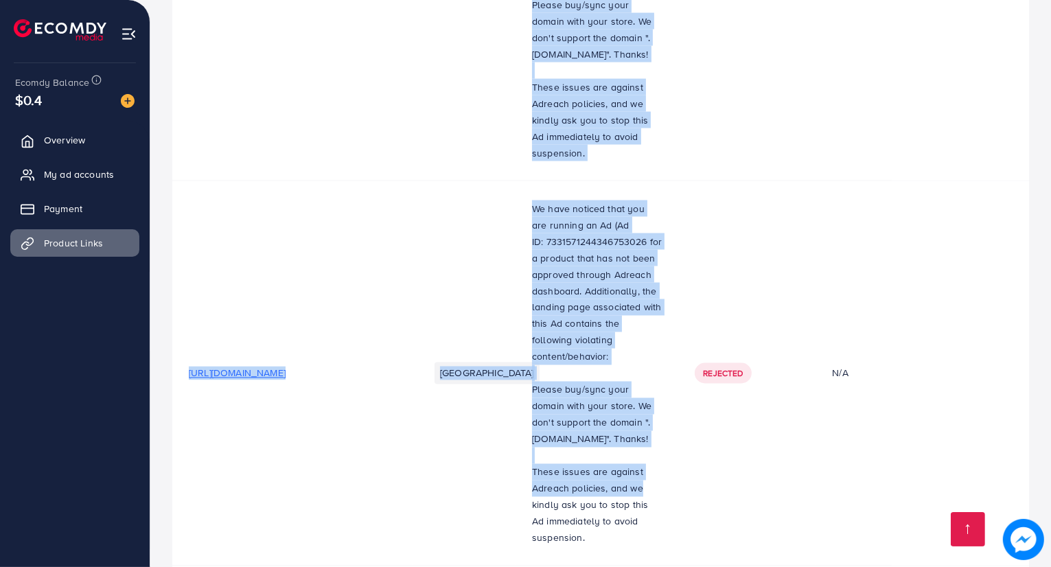
drag, startPoint x: 515, startPoint y: 141, endPoint x: 740, endPoint y: 431, distance: 366.6
click at [696, 434] on tbody "https://www.newcasuals.online/products/mens-tracksuit Pakistan N/A Approved N/A…" at bounding box center [696, 21] width 1048 height 4619
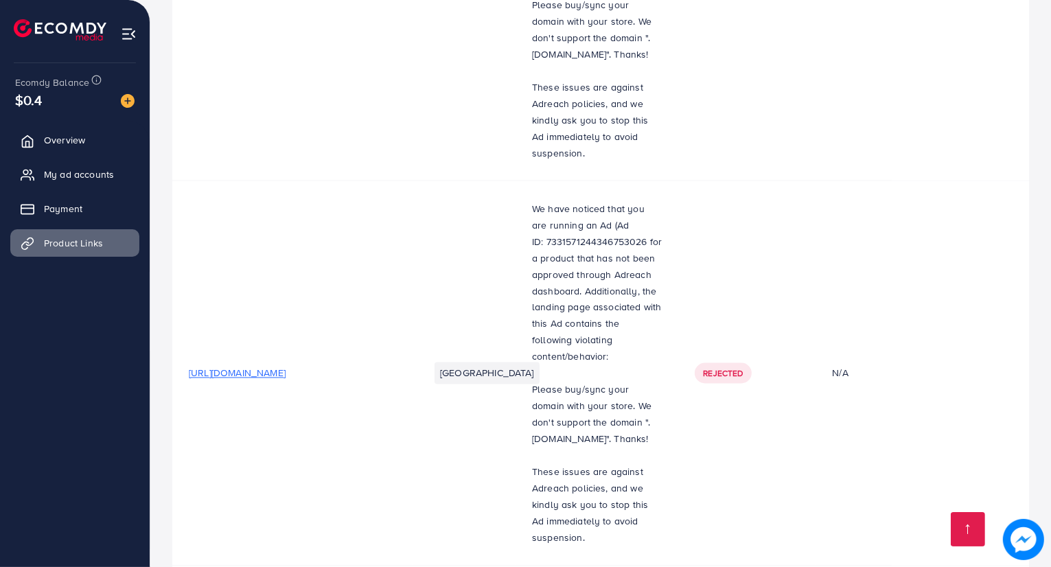
drag, startPoint x: 742, startPoint y: 430, endPoint x: 753, endPoint y: 430, distance: 10.3
click at [744, 430] on td "Rejected" at bounding box center [746, 373] width 137 height 385
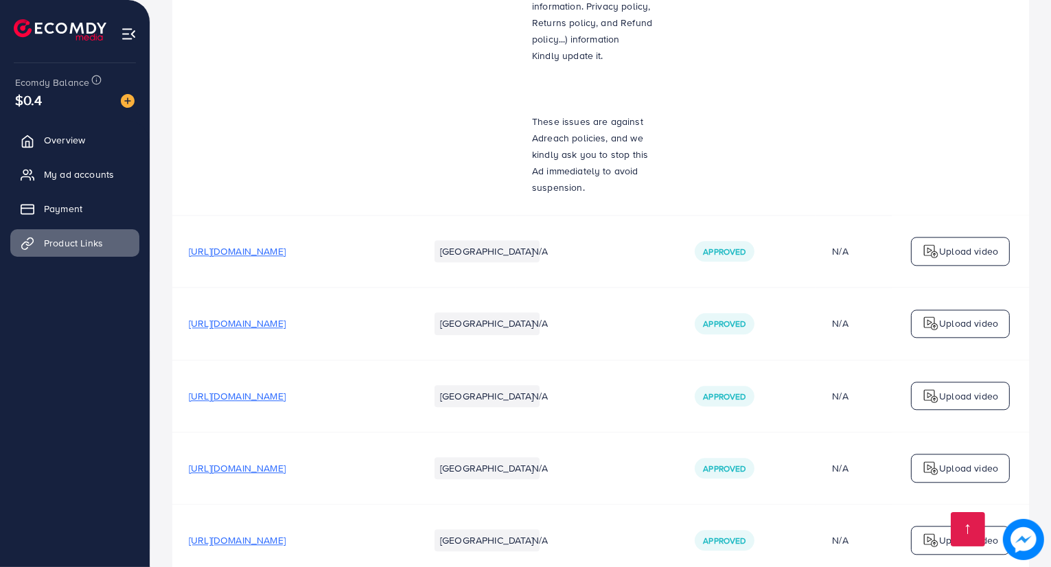
scroll to position [3296, 0]
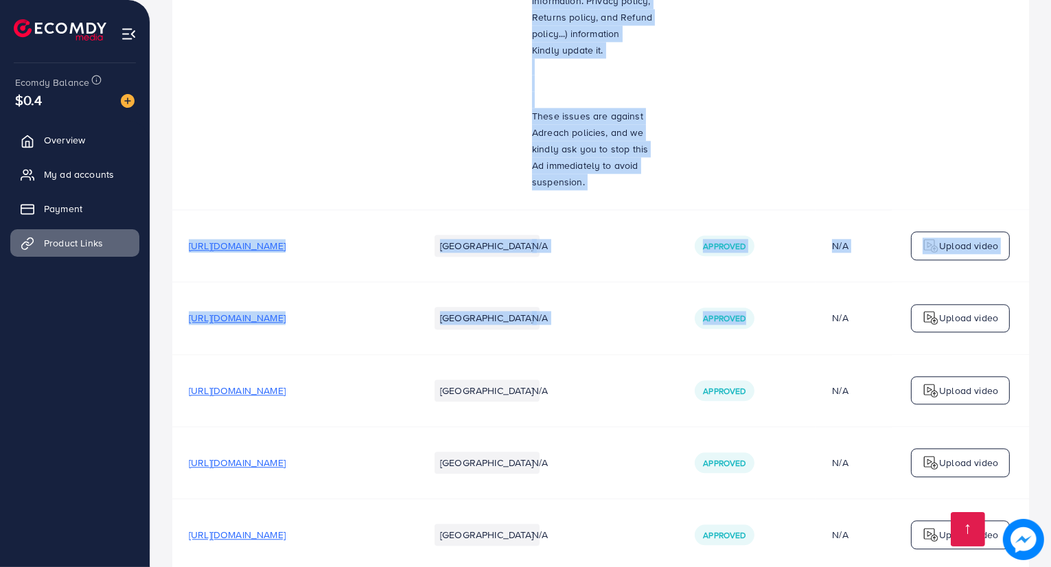
drag, startPoint x: 167, startPoint y: 137, endPoint x: 804, endPoint y: 271, distance: 651.3
click at [816, 282] on td "N/A" at bounding box center [881, 318] width 130 height 72
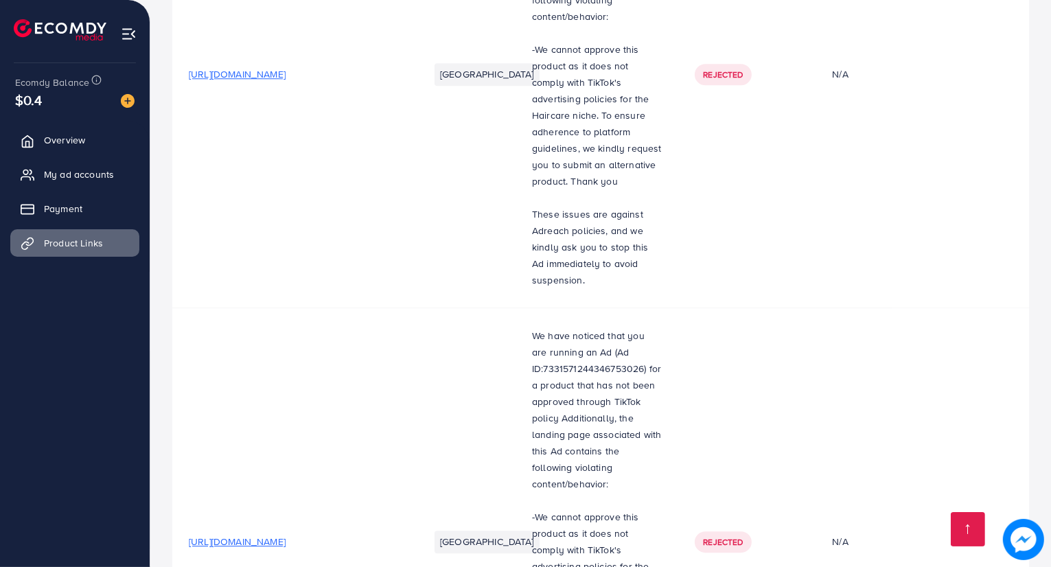
scroll to position [4152, 0]
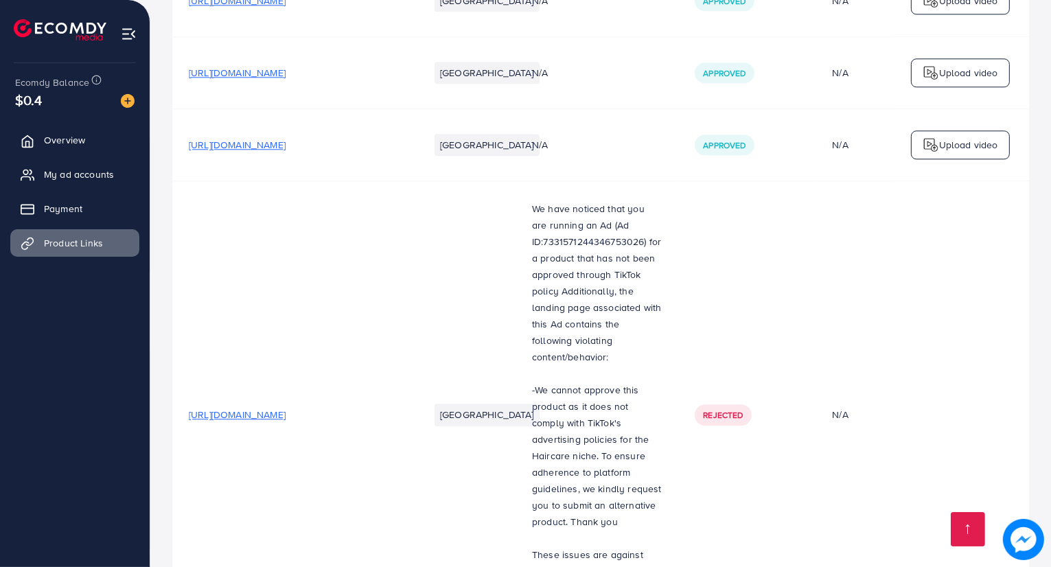
scroll to position [4152, 0]
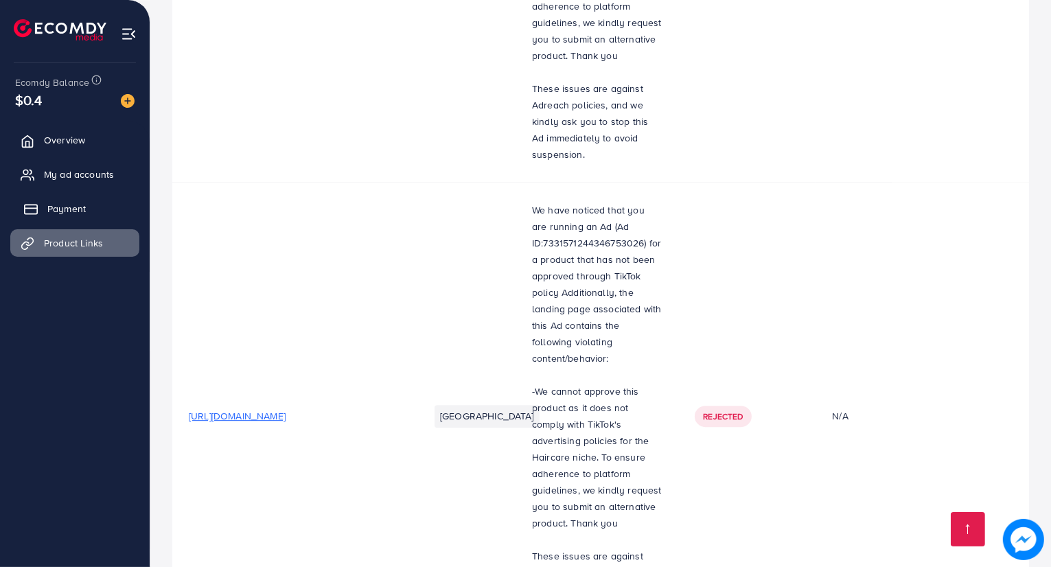
click at [65, 202] on span "Payment" at bounding box center [66, 209] width 38 height 14
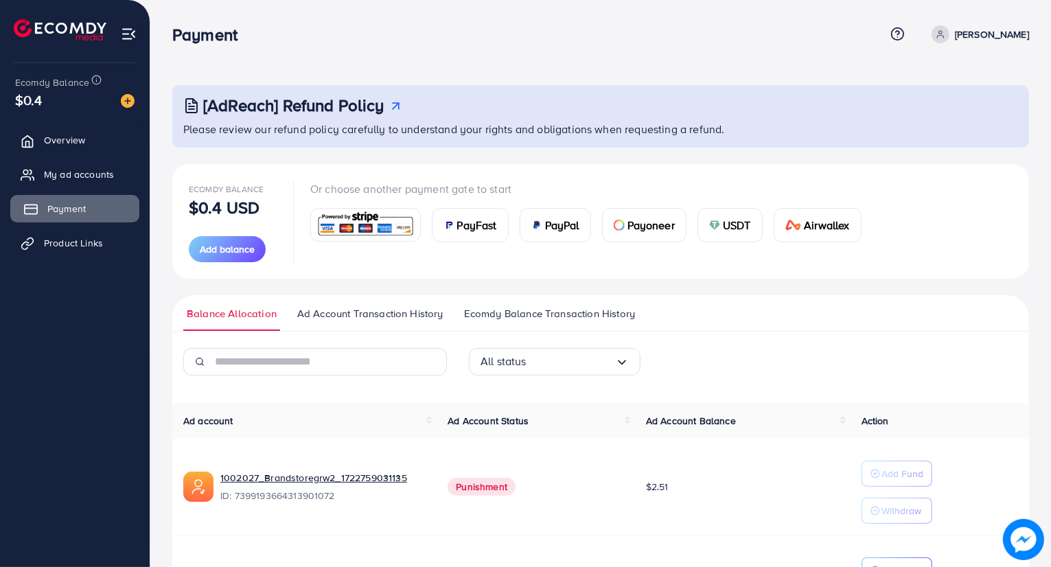
click at [84, 208] on span "Payment" at bounding box center [66, 209] width 38 height 14
click at [222, 248] on span "Add balance" at bounding box center [227, 249] width 55 height 14
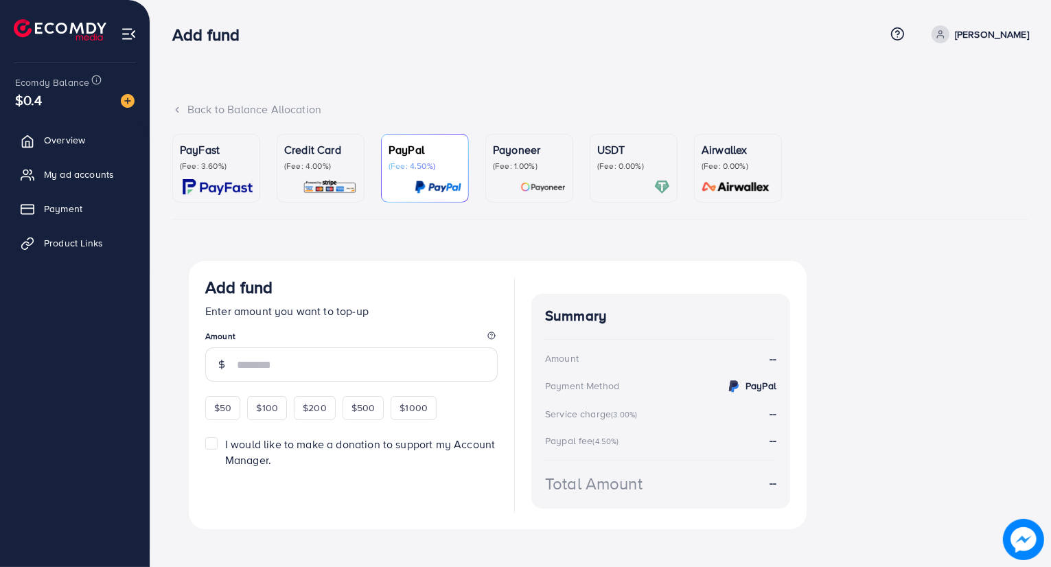
click at [341, 156] on p "Credit Card" at bounding box center [320, 149] width 73 height 16
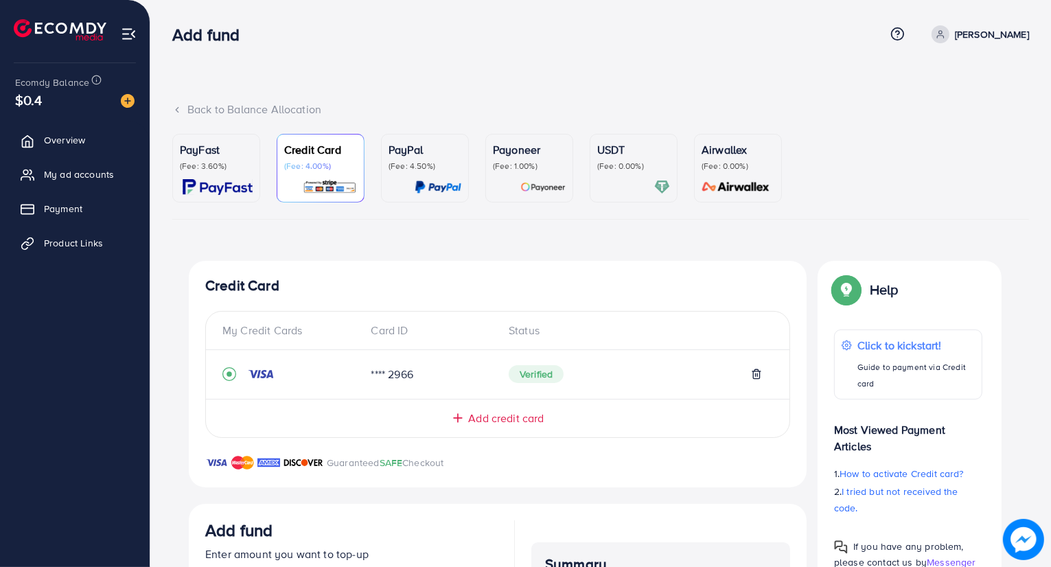
click at [492, 432] on div "My Credit Cards Card ID Status **** 2966 Verified Add credit card" at bounding box center [497, 374] width 585 height 127
click at [496, 415] on span "Add credit card" at bounding box center [506, 419] width 76 height 16
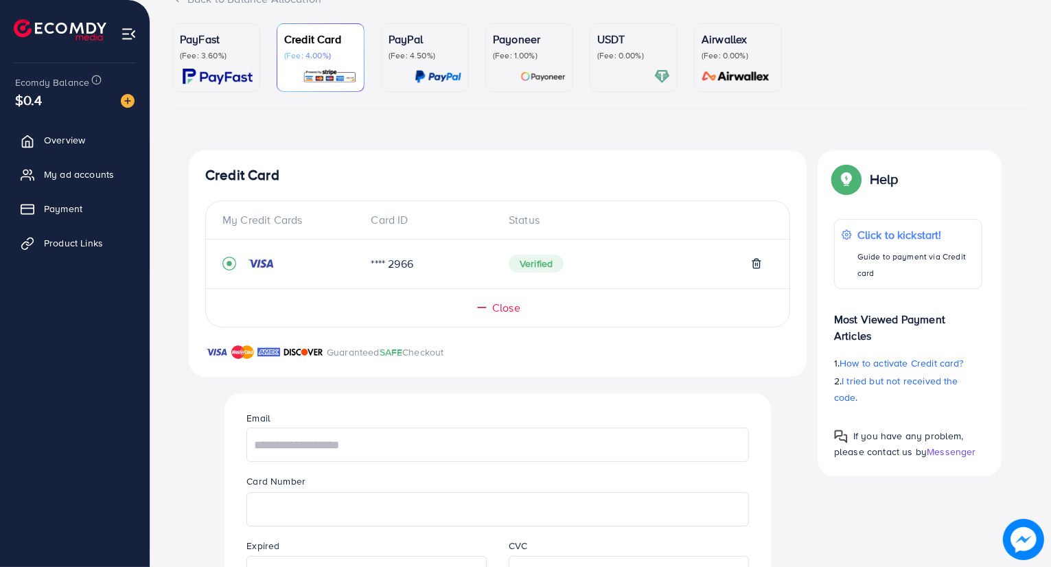
scroll to position [206, 0]
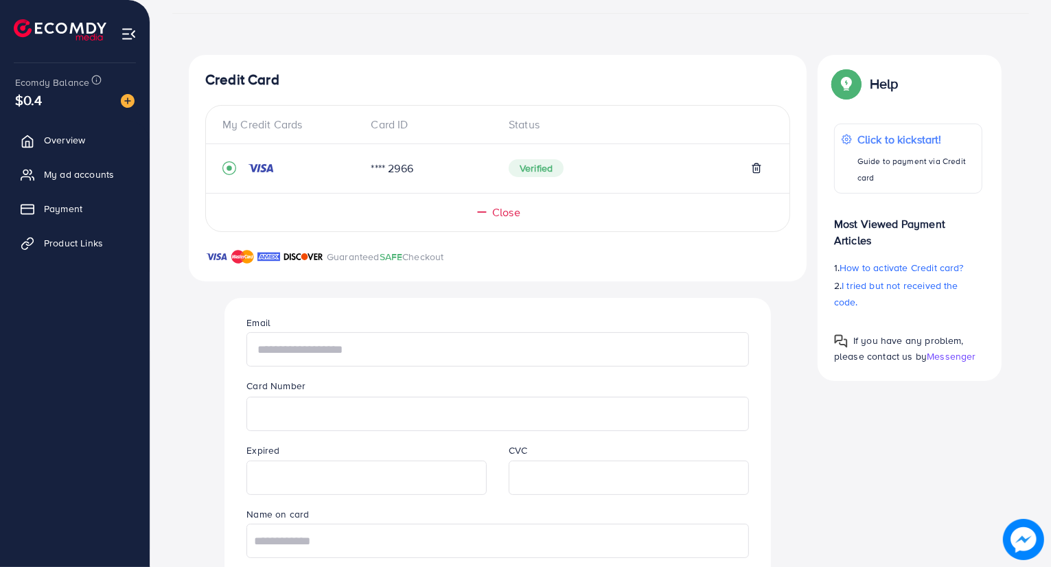
click at [285, 365] on input "text" at bounding box center [498, 349] width 502 height 34
type input "**********"
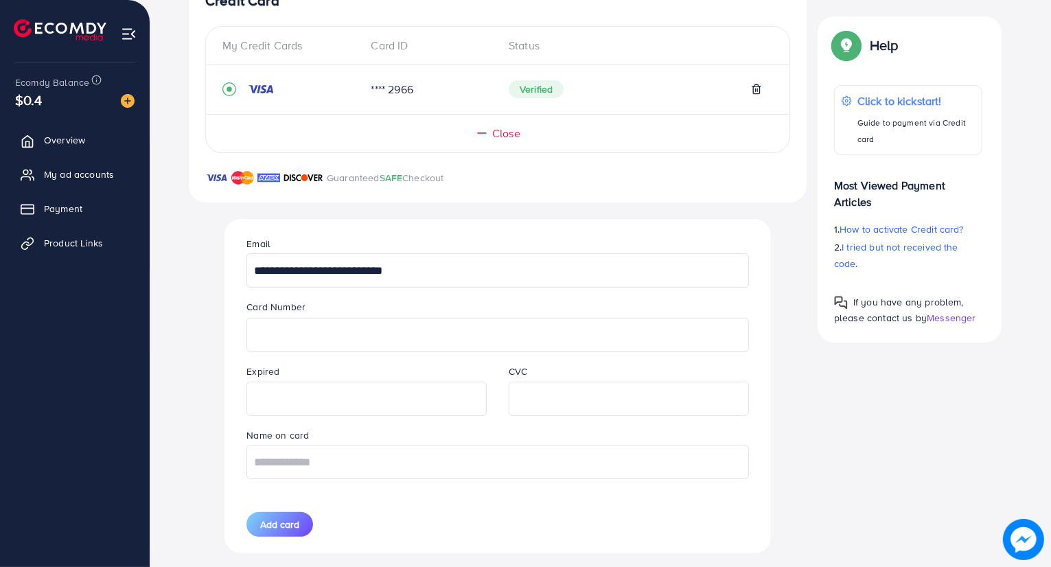
scroll to position [343, 0]
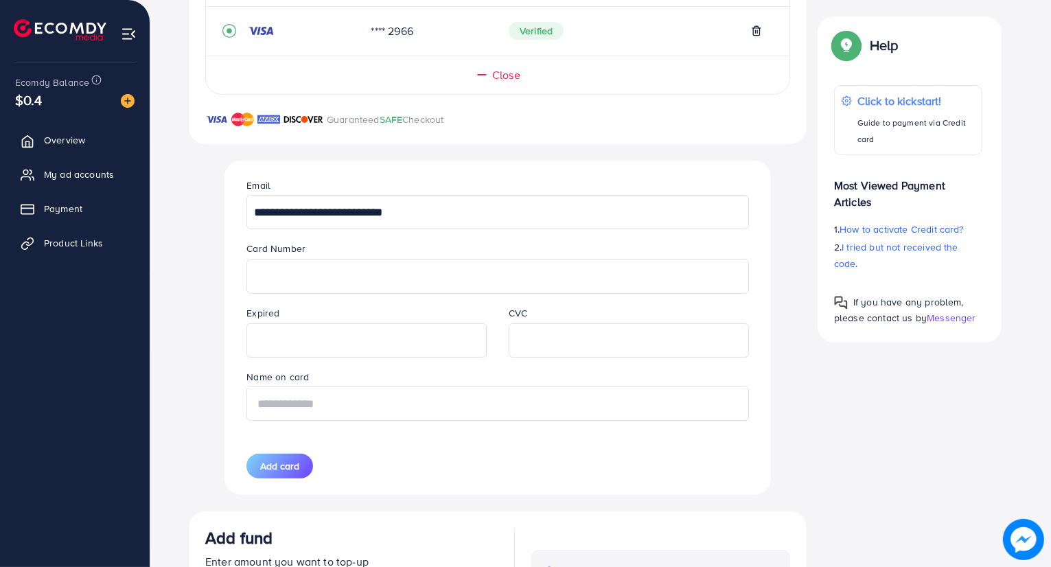
click at [280, 398] on input "text" at bounding box center [498, 404] width 502 height 34
type input "**********"
click at [391, 448] on div "**********" at bounding box center [498, 328] width 524 height 334
click at [291, 465] on span "Add card" at bounding box center [279, 466] width 39 height 14
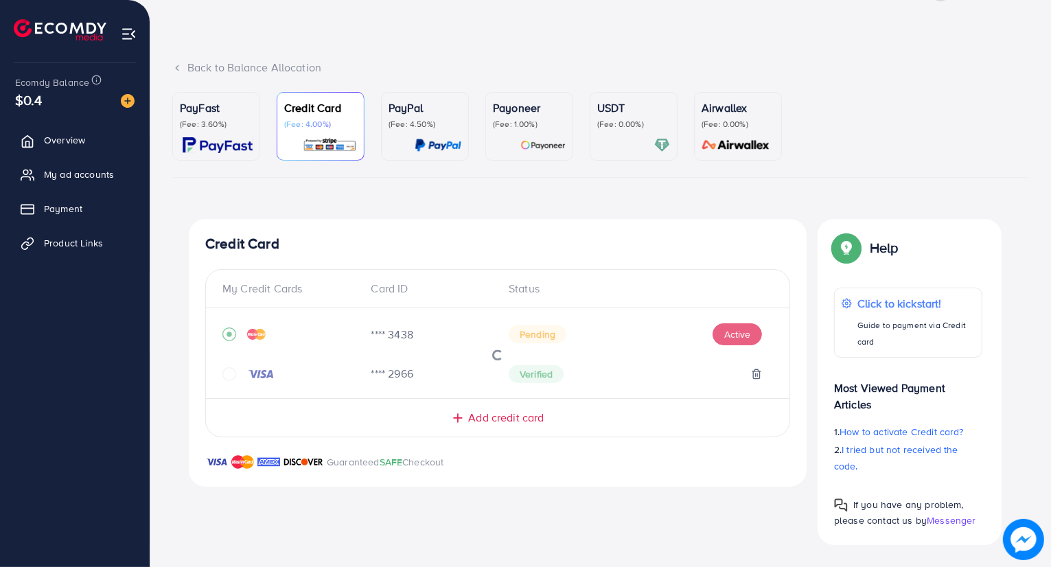
scroll to position [41, 0]
click at [739, 334] on button "Active" at bounding box center [737, 335] width 49 height 22
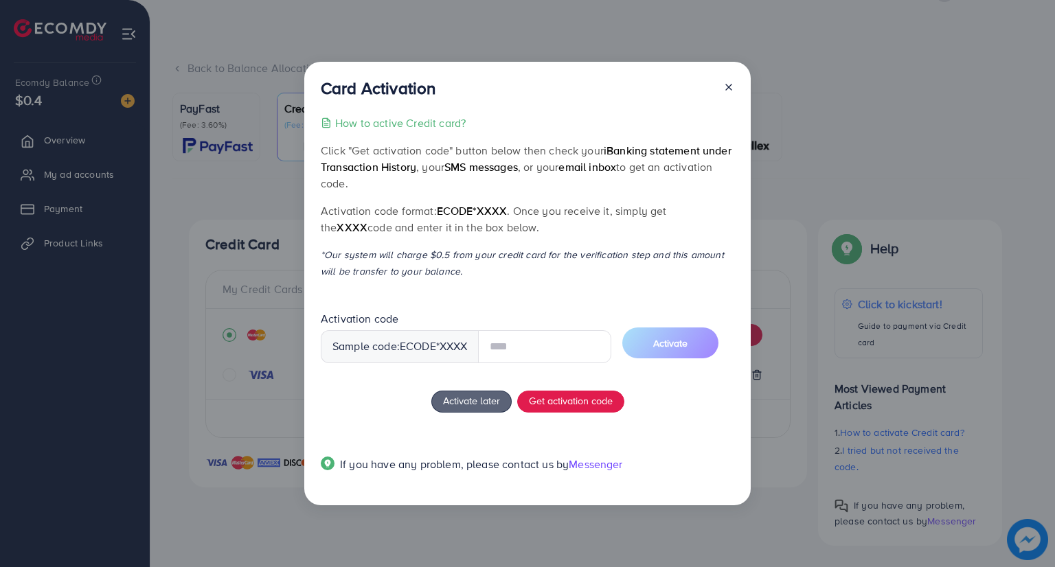
click at [543, 350] on input "text" at bounding box center [544, 346] width 133 height 33
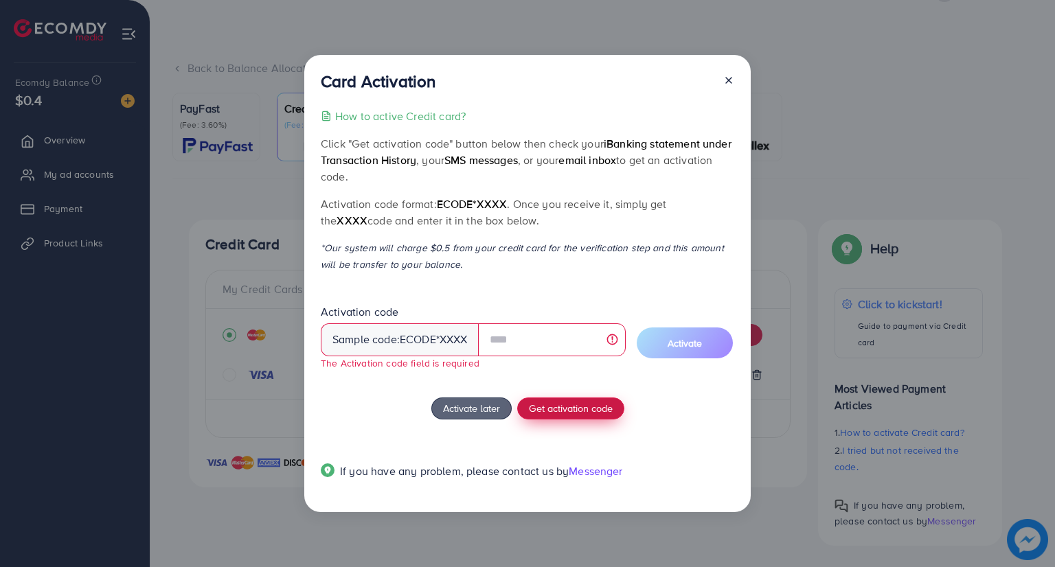
click at [562, 405] on span "Get activation code" at bounding box center [571, 408] width 84 height 14
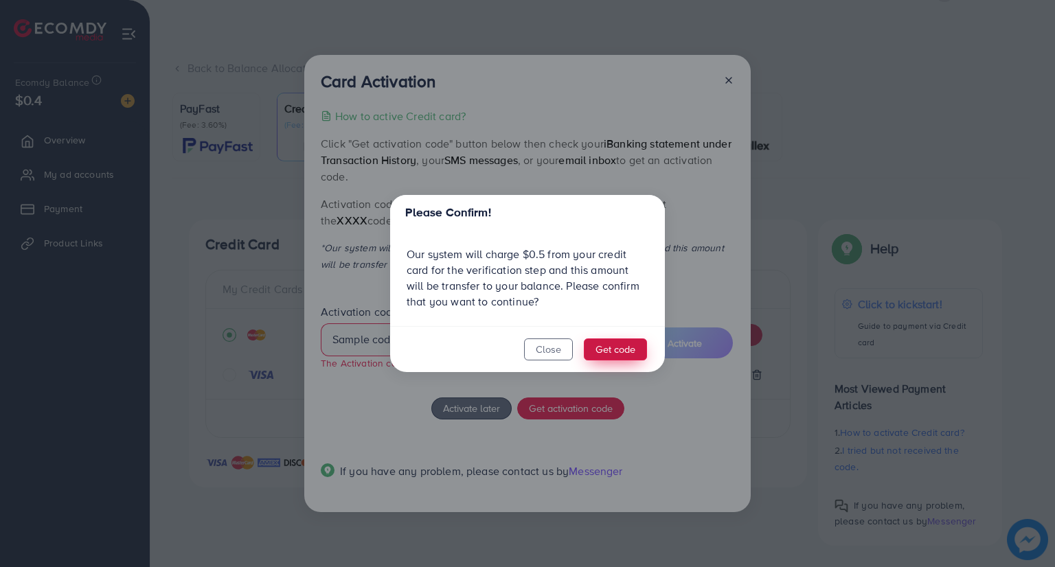
click at [606, 349] on button "Get code" at bounding box center [615, 350] width 63 height 22
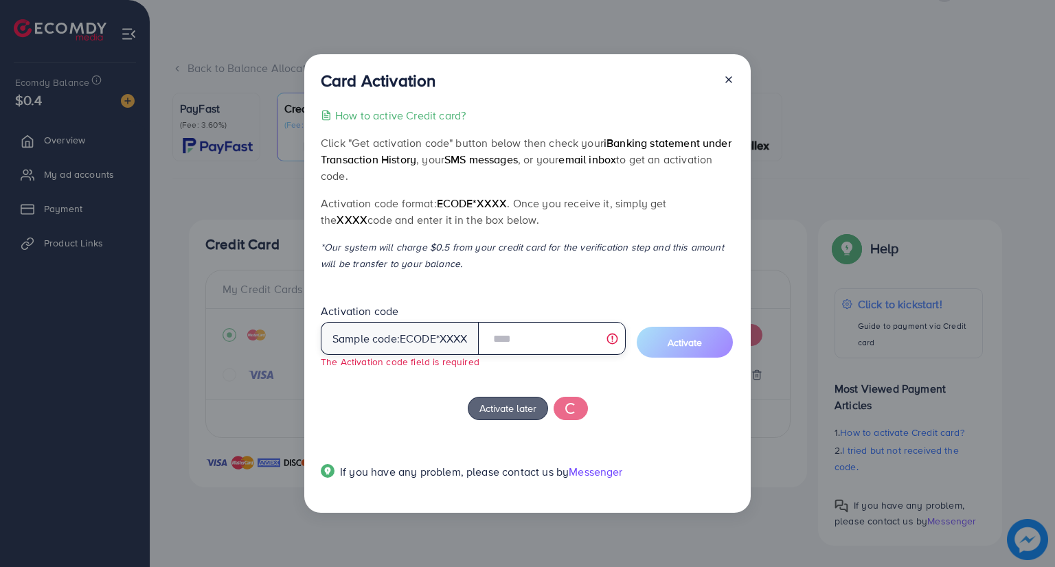
click at [530, 339] on input "text" at bounding box center [552, 338] width 148 height 33
click at [521, 338] on input "text" at bounding box center [552, 338] width 148 height 33
click at [449, 388] on div "How to active Credit card? Click "Get activation code" button below then check …" at bounding box center [527, 302] width 413 height 390
click at [522, 344] on input "text" at bounding box center [552, 338] width 148 height 33
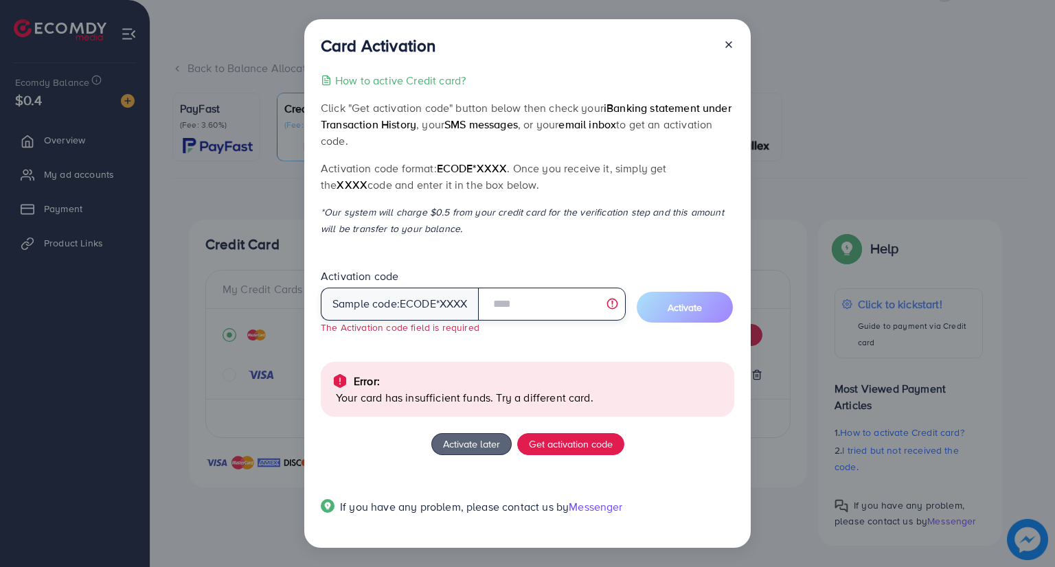
click at [503, 293] on input "text" at bounding box center [552, 304] width 148 height 33
click at [731, 39] on icon at bounding box center [728, 44] width 11 height 11
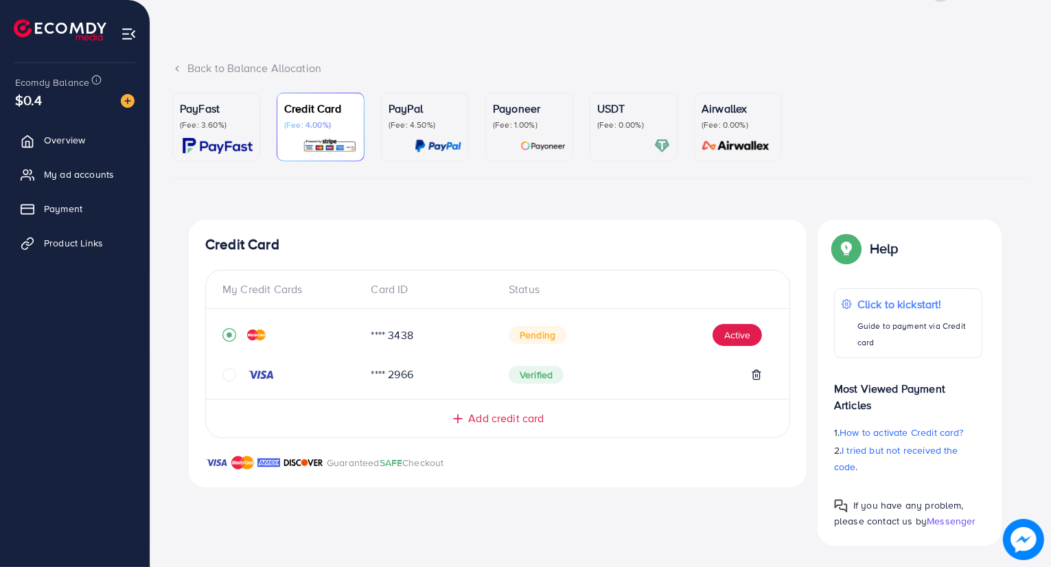
click at [244, 132] on div "PayFast (Fee: 3.60%)" at bounding box center [216, 127] width 73 height 54
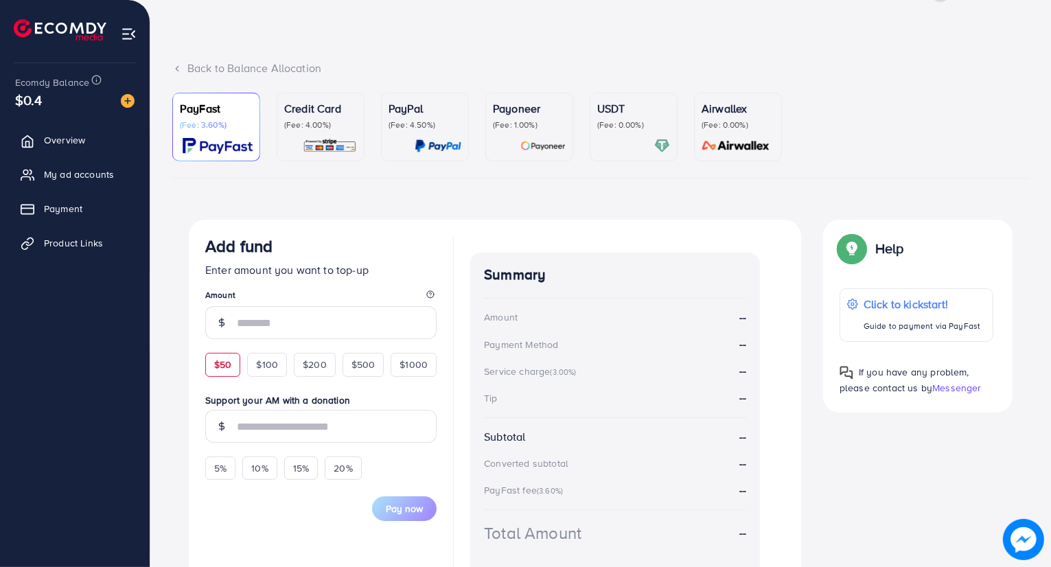
click at [227, 363] on span "$50" at bounding box center [222, 365] width 17 height 14
type input "**"
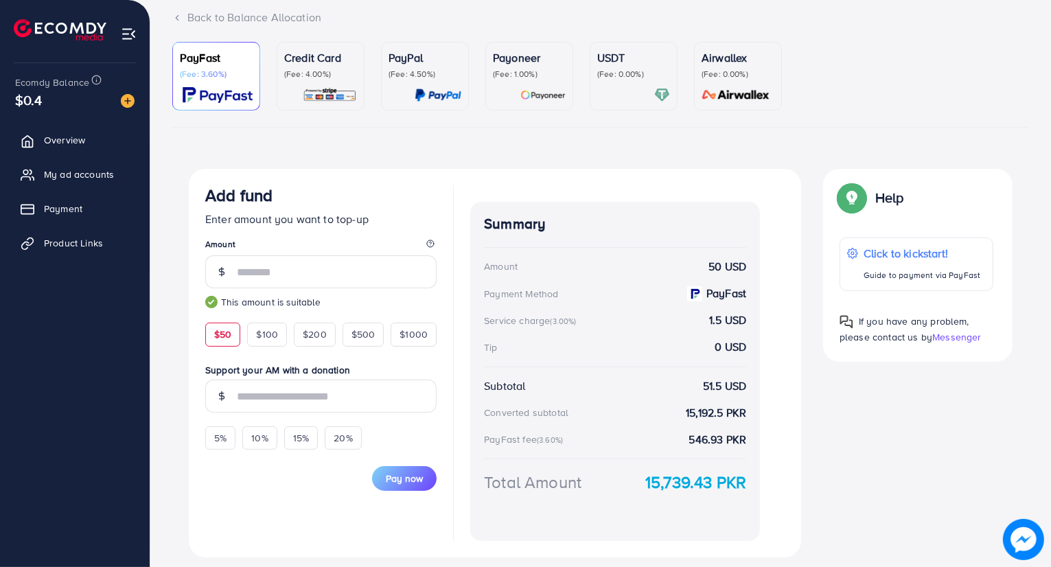
scroll to position [132, 0]
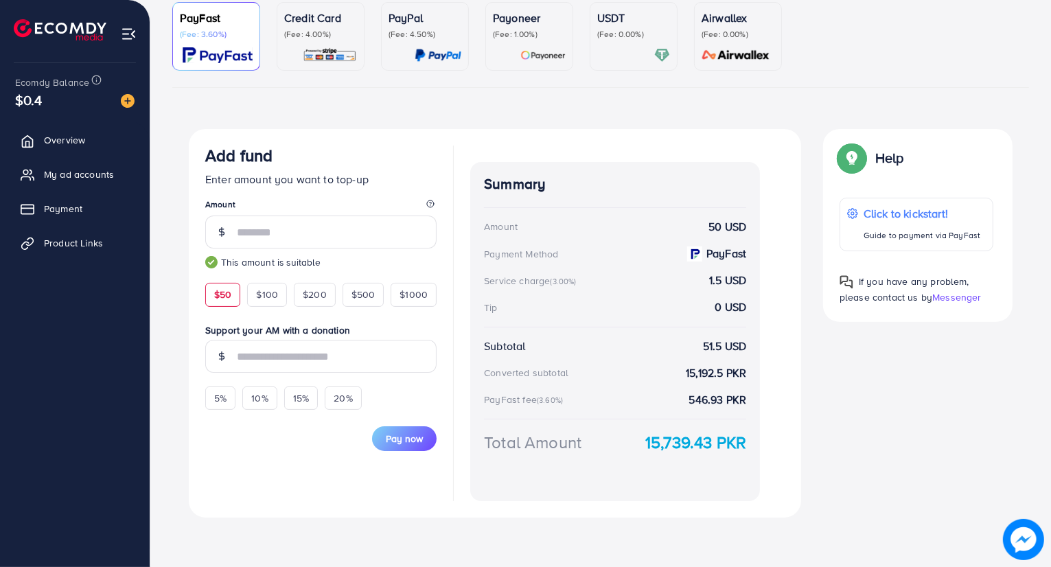
drag, startPoint x: 704, startPoint y: 231, endPoint x: 749, endPoint y: 223, distance: 46.1
click at [749, 223] on div "Summary Amount 50 USD Payment Method PayFast Service charge (3.00%) 1.5 USD Tip…" at bounding box center [615, 331] width 290 height 339
drag, startPoint x: 681, startPoint y: 377, endPoint x: 712, endPoint y: 374, distance: 31.0
click at [712, 374] on strong "15,192.5 PKR" at bounding box center [716, 373] width 60 height 16
drag, startPoint x: 685, startPoint y: 391, endPoint x: 707, endPoint y: 391, distance: 22.7
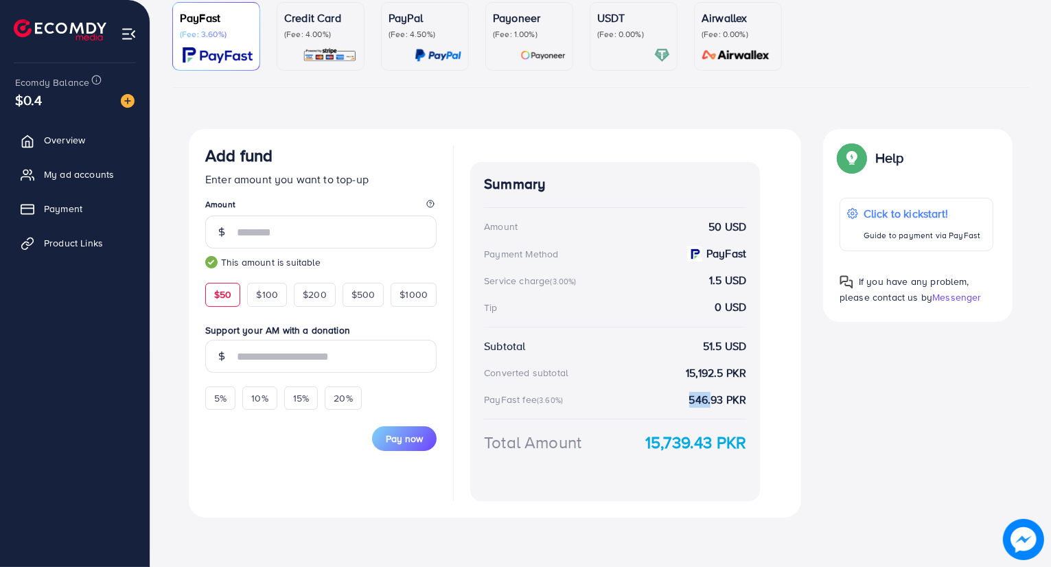
click at [707, 392] on div "PayFast fee (3.60%) 546.93 PKR" at bounding box center [615, 400] width 262 height 16
click at [330, 47] on div "Credit Card (Fee: 4.00%)" at bounding box center [320, 37] width 73 height 54
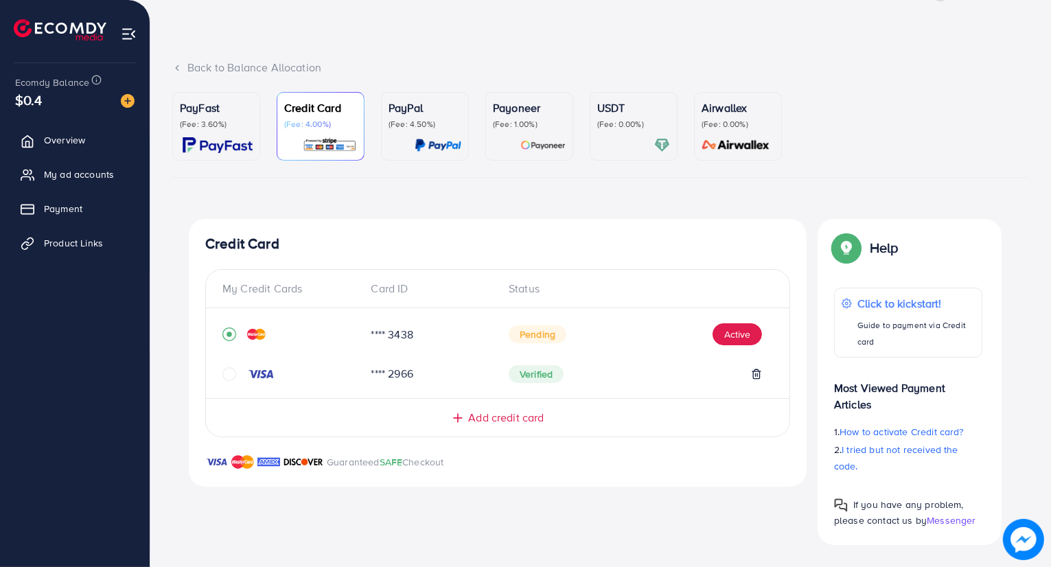
scroll to position [41, 0]
